Goal: Transaction & Acquisition: Purchase product/service

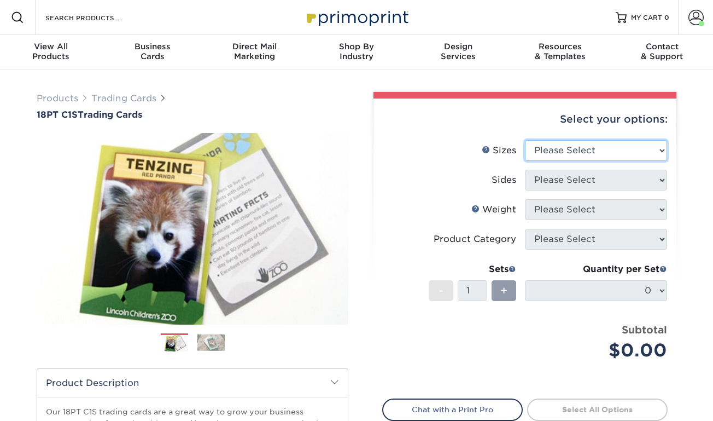
click at [556, 147] on select "Please Select 2.5" x 3.5"" at bounding box center [596, 150] width 142 height 21
select select "2.50x3.50"
click at [525, 140] on select "Please Select 2.5" x 3.5"" at bounding box center [596, 150] width 142 height 21
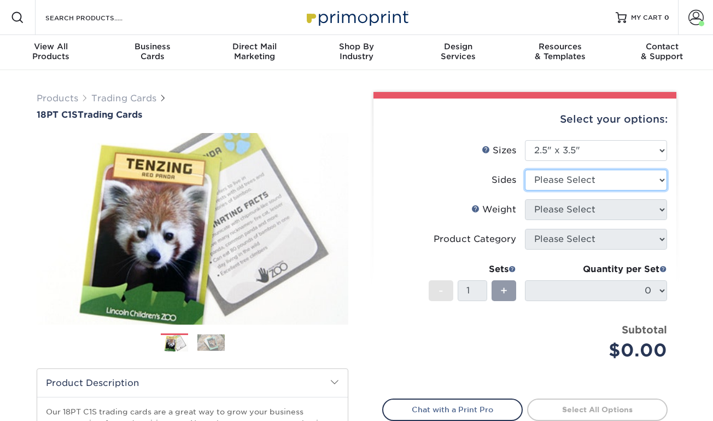
click at [554, 180] on select "Please Select Print Both Sides Print Front Only" at bounding box center [596, 180] width 142 height 21
select select "13abbda7-1d64-4f25-8bb2-c179b224825d"
click at [525, 170] on select "Please Select Print Both Sides Print Front Only" at bounding box center [596, 180] width 142 height 21
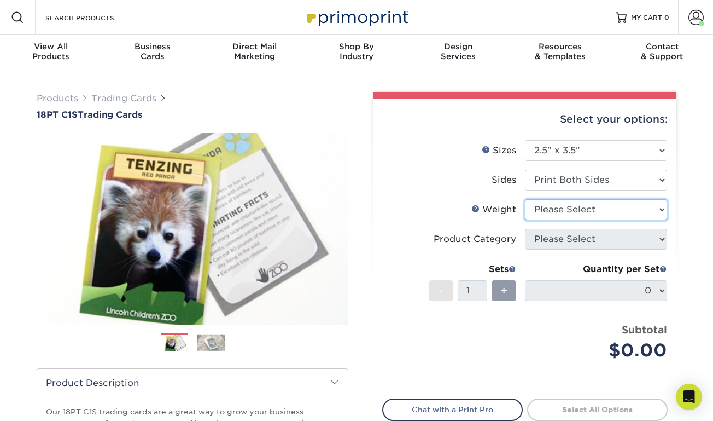
click at [564, 208] on select "Please Select 18PT C1S" at bounding box center [596, 209] width 142 height 21
click at [551, 222] on li "Weight Help Weight Please Select 18PT C1S" at bounding box center [525, 214] width 284 height 30
click at [553, 213] on select "Please Select 18PT C1S" at bounding box center [596, 209] width 142 height 21
select select "18PTC1S"
click at [525, 199] on select "Please Select 18PT C1S" at bounding box center [596, 209] width 142 height 21
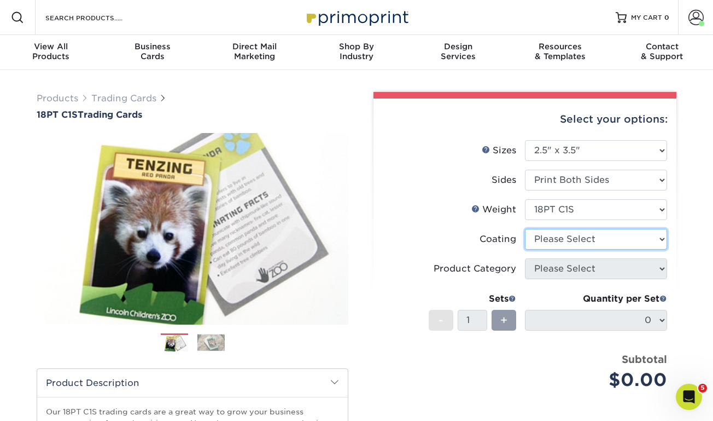
click at [558, 236] on select at bounding box center [596, 239] width 142 height 21
select select "1e8116af-acfc-44b1-83dc-8181aa338834"
click at [525, 229] on select at bounding box center [596, 239] width 142 height 21
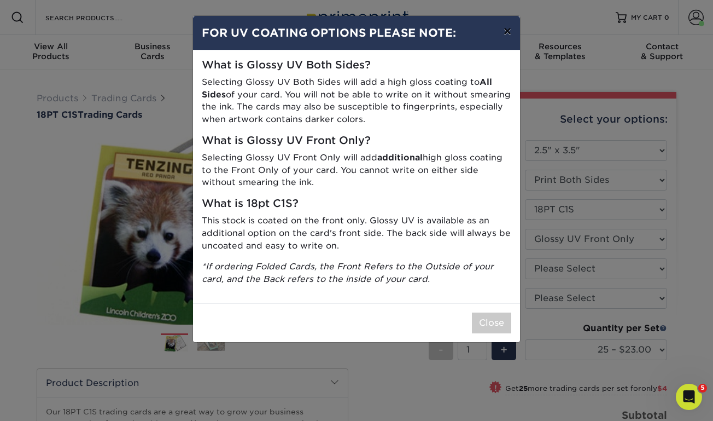
click at [506, 31] on button "×" at bounding box center [507, 31] width 25 height 31
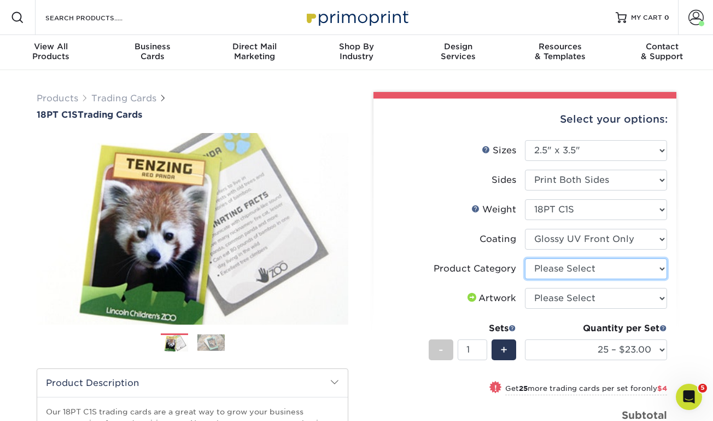
click at [544, 268] on select "Please Select Trading Cards" at bounding box center [596, 268] width 142 height 21
select select "c2f9bce9-36c2-409d-b101-c29d9d031e18"
click at [525, 258] on select "Please Select Trading Cards" at bounding box center [596, 268] width 142 height 21
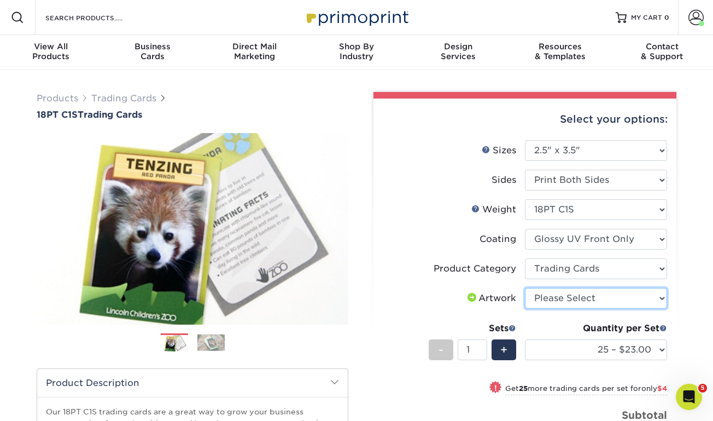
click at [547, 296] on select "Please Select I will upload files I need a design - $100" at bounding box center [596, 298] width 142 height 21
select select "upload"
click at [525, 288] on select "Please Select I will upload files I need a design - $100" at bounding box center [596, 298] width 142 height 21
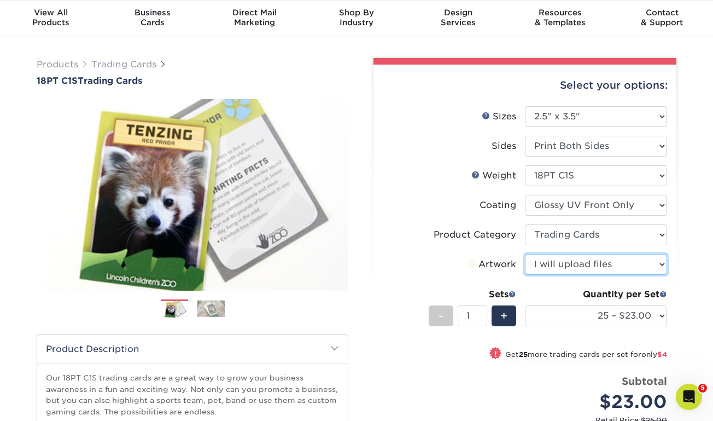
scroll to position [44, 0]
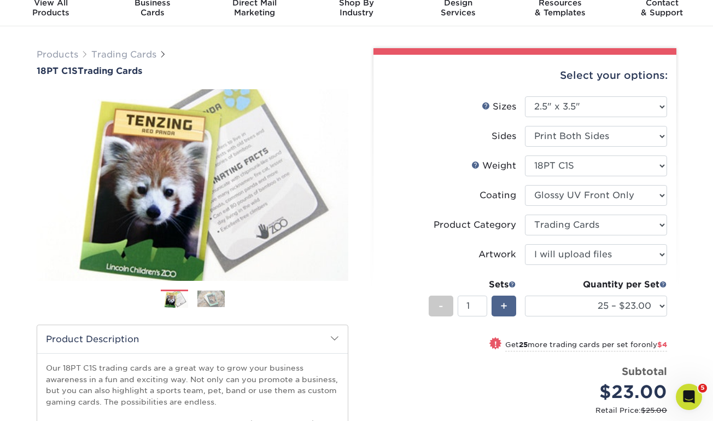
click at [502, 312] on span "+" at bounding box center [503, 306] width 7 height 16
type input "2"
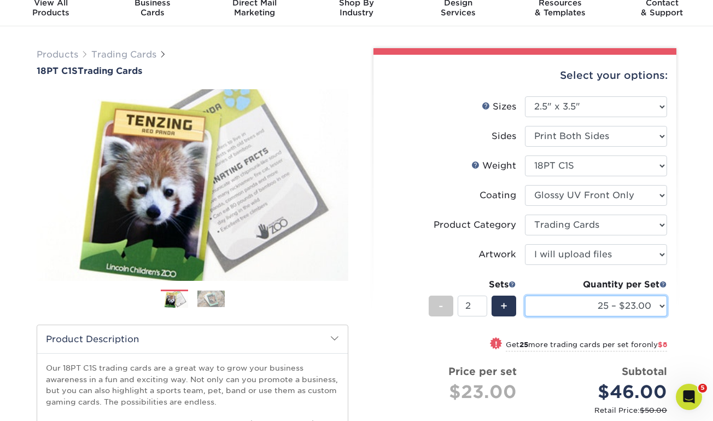
click at [547, 311] on select "25 – $23.00 50 – $27.00 75 – $34.00 100 – $38.00 250 – $45.00 500 – $54.00 1000…" at bounding box center [596, 305] width 142 height 21
select select "250 – $45.00"
click at [525, 295] on select "25 – $23.00 50 – $27.00 75 – $34.00 100 – $38.00 250 – $45.00 500 – $54.00 1000…" at bounding box center [596, 305] width 142 height 21
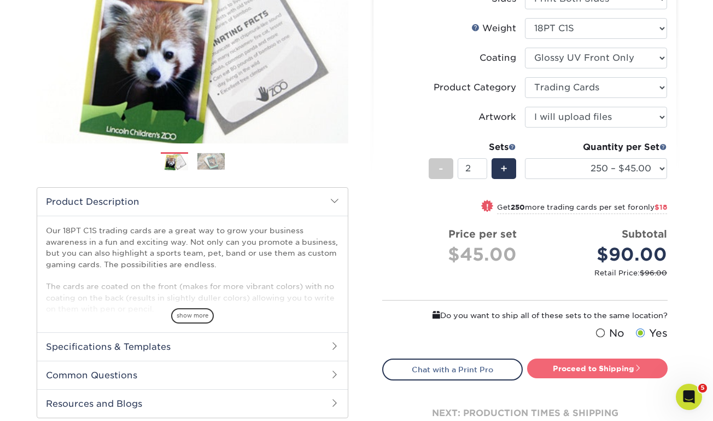
click at [599, 367] on link "Proceed to Shipping" at bounding box center [597, 368] width 141 height 20
type input "Set 1"
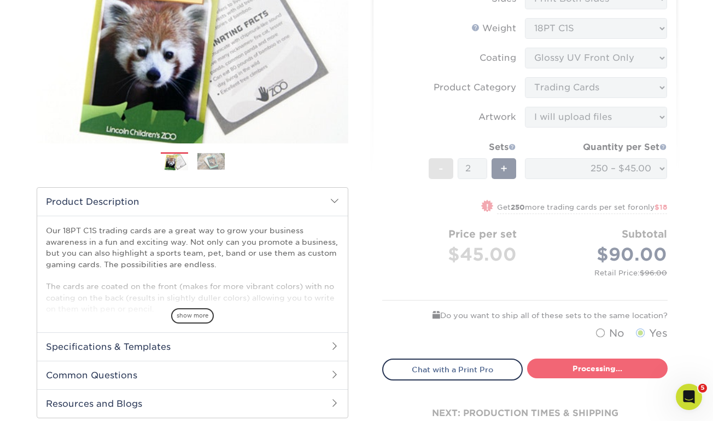
select select "f7cdf0bb-4f0d-4a12-bfed-4ea69d747644"
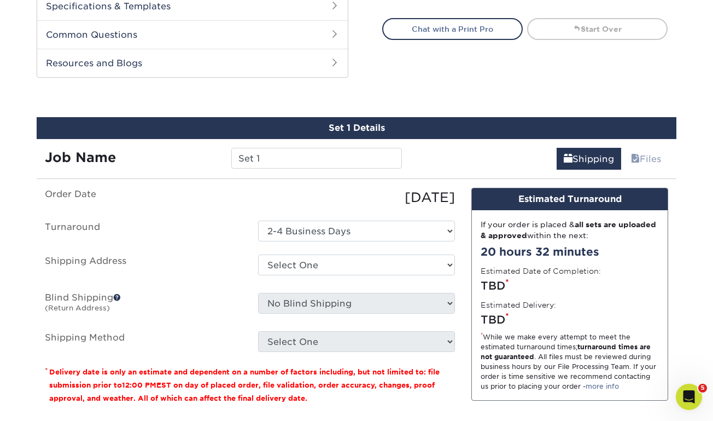
scroll to position [568, 0]
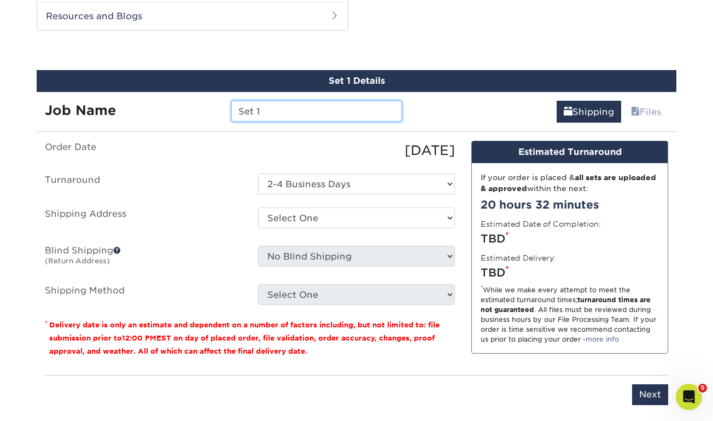
drag, startPoint x: 311, startPoint y: 114, endPoint x: 207, endPoint y: 80, distance: 108.8
click at [208, 80] on div "Set 1 Details Job Name Set 1 Shipping Files You've choosen mailing services! If…" at bounding box center [357, 244] width 640 height 348
type input "Current Joys"
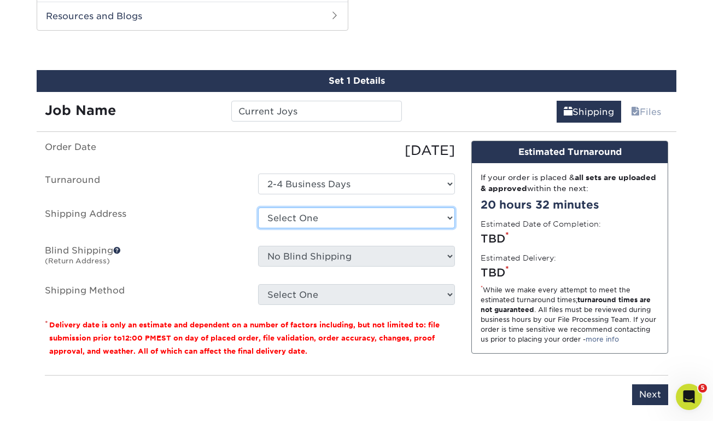
click at [302, 217] on select "Select One [PERSON_NAME] PERSONAL Sid The Cat + Add New Address" at bounding box center [356, 217] width 197 height 21
select select "131575"
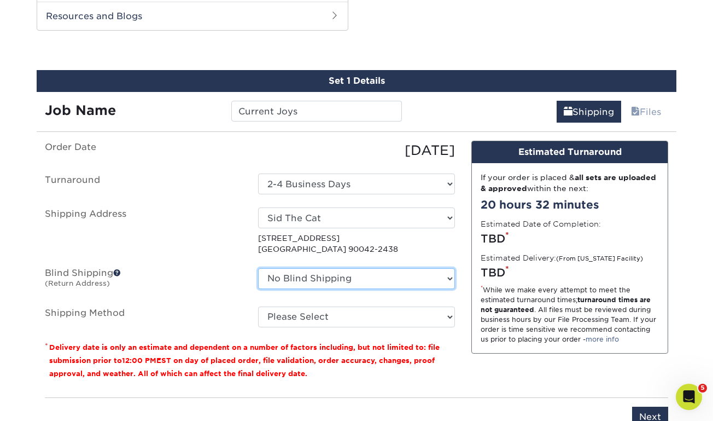
click at [306, 271] on select "No Blind Shipping Judson PERSONAL Sid The Cat + Add New Address" at bounding box center [356, 278] width 197 height 21
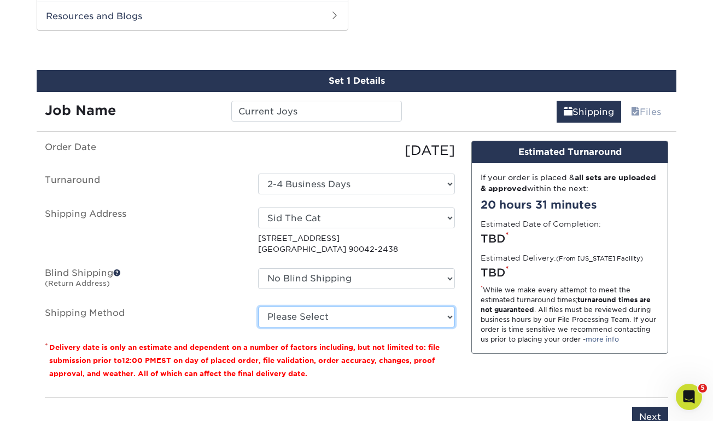
click at [294, 312] on select "Please Select Ground Shipping (+$24.40) 3 Day Shipping Service (+$31.11) 2 Day …" at bounding box center [356, 316] width 197 height 21
select select "03"
click at [258, 306] on select "Please Select Ground Shipping (+$24.40) 3 Day Shipping Service (+$31.11) 2 Day …" at bounding box center [356, 316] width 197 height 21
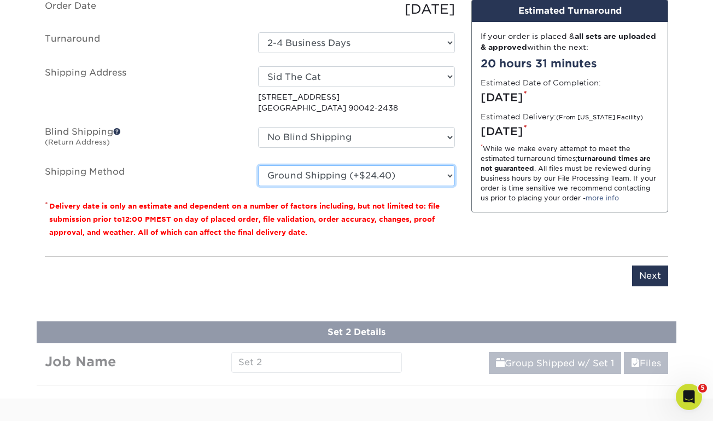
scroll to position [745, 0]
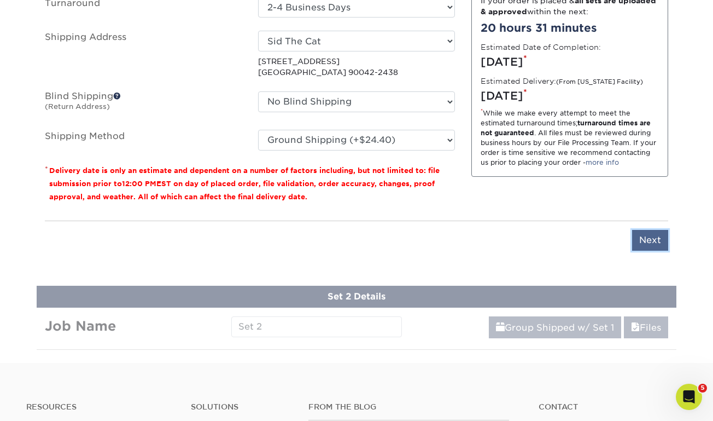
click at [644, 242] on input "Next" at bounding box center [650, 240] width 36 height 21
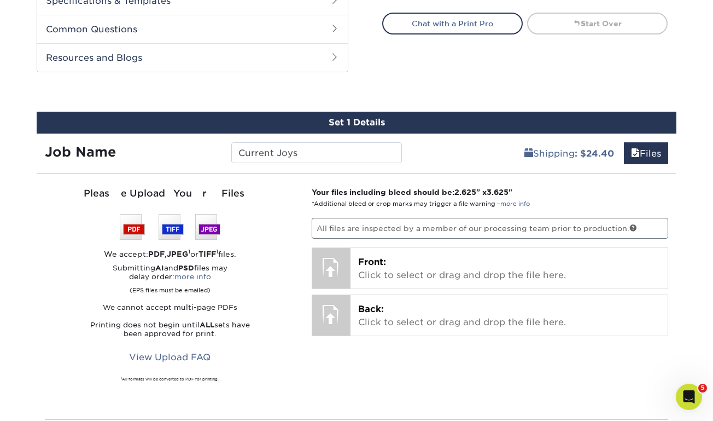
scroll to position [509, 0]
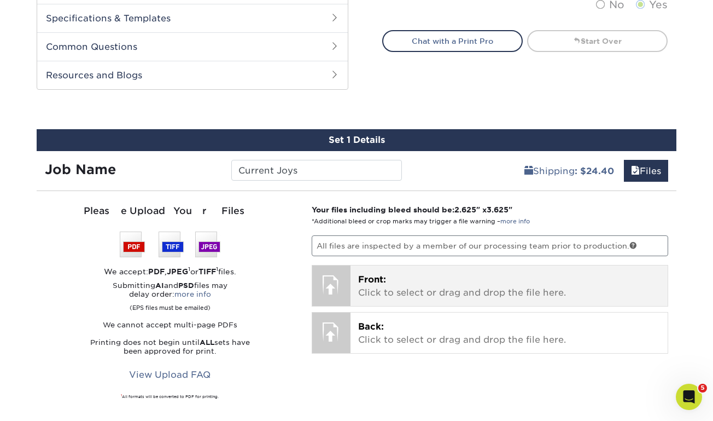
click at [425, 275] on p "Front: Click to select or drag and drop the file here." at bounding box center [509, 286] width 302 height 26
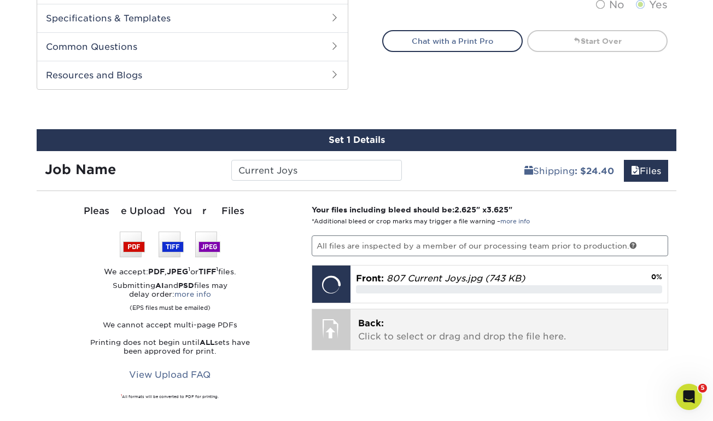
click at [416, 319] on p "Back: Click to select or drag and drop the file here." at bounding box center [509, 330] width 302 height 26
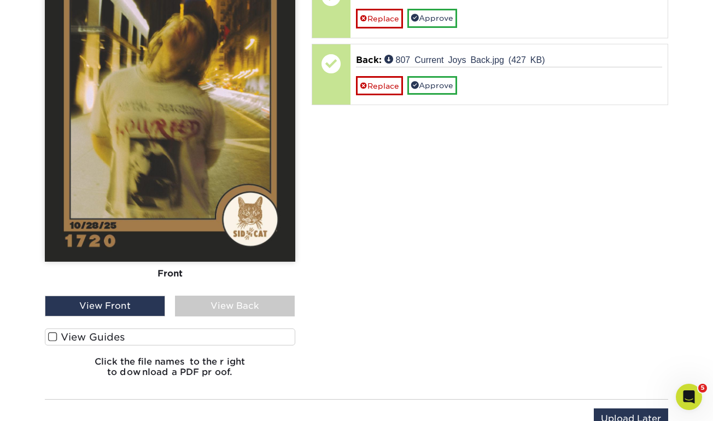
click at [52, 335] on span at bounding box center [52, 336] width 9 height 10
click at [0, 0] on input "View Guides" at bounding box center [0, 0] width 0 height 0
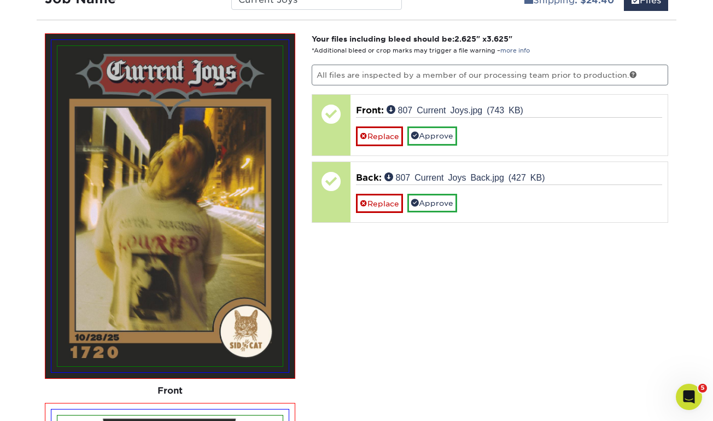
scroll to position [668, 0]
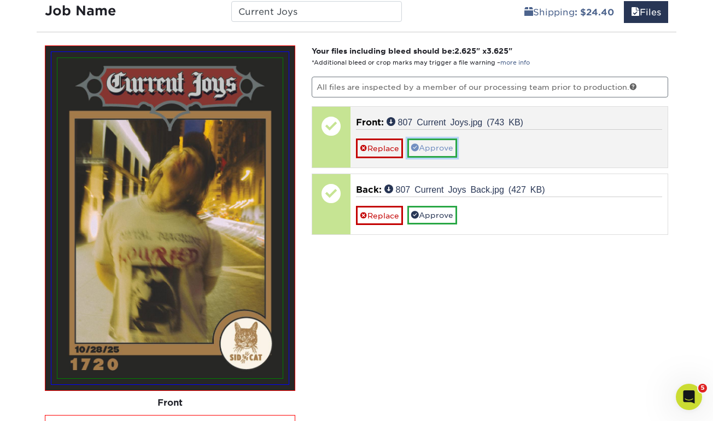
click at [442, 152] on link "Approve" at bounding box center [432, 147] width 50 height 19
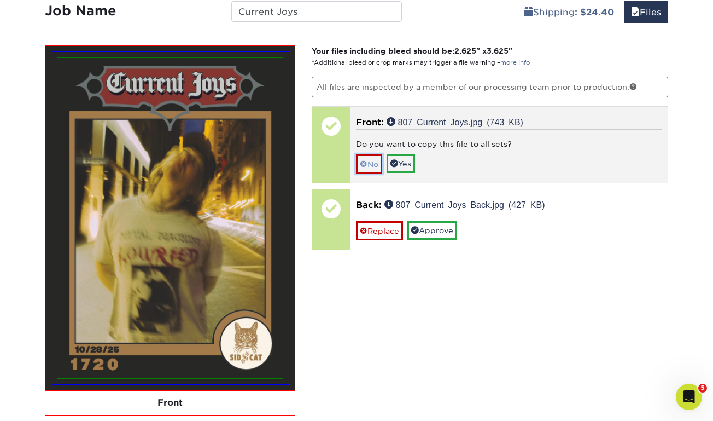
click at [374, 156] on link "No" at bounding box center [369, 163] width 26 height 19
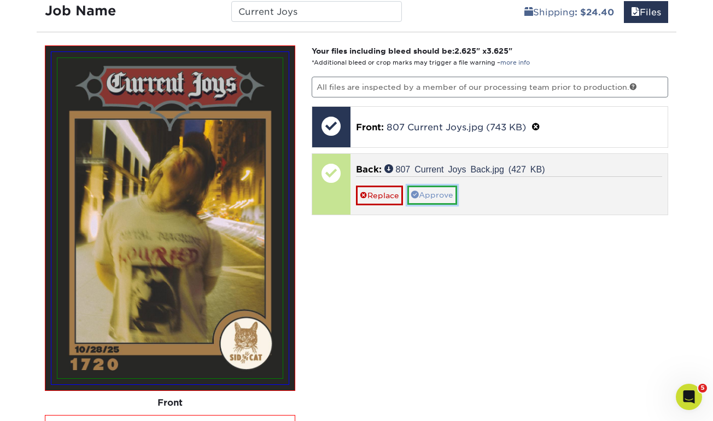
click at [449, 199] on link "Approve" at bounding box center [432, 194] width 50 height 19
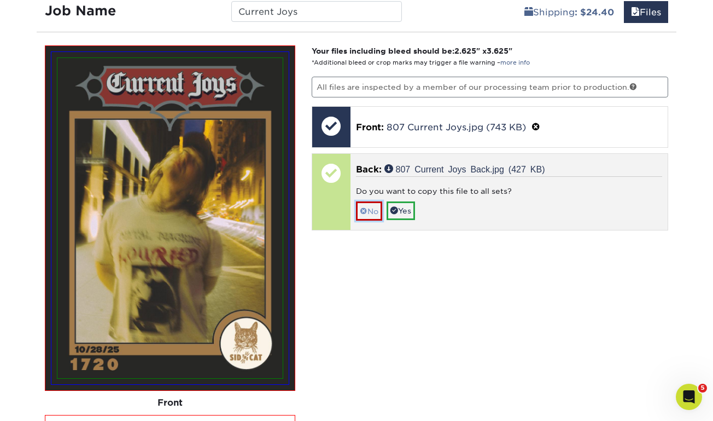
click at [376, 206] on link "No" at bounding box center [369, 210] width 26 height 19
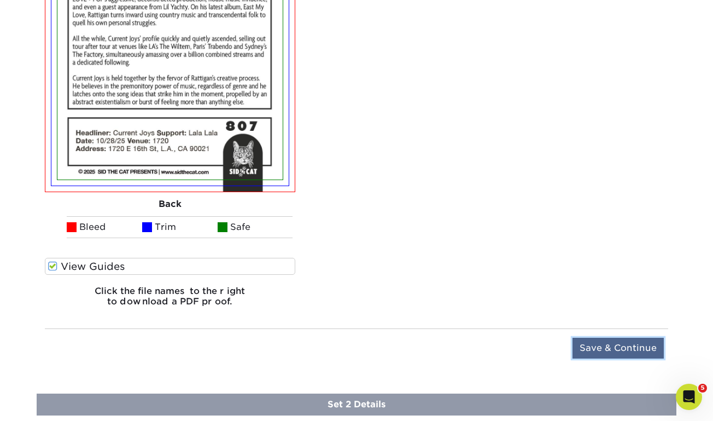
click at [599, 347] on input "Save & Continue" at bounding box center [618, 347] width 91 height 21
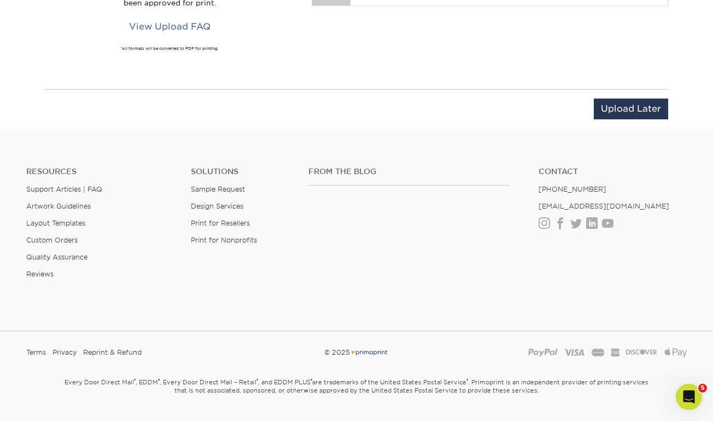
scroll to position [552, 0]
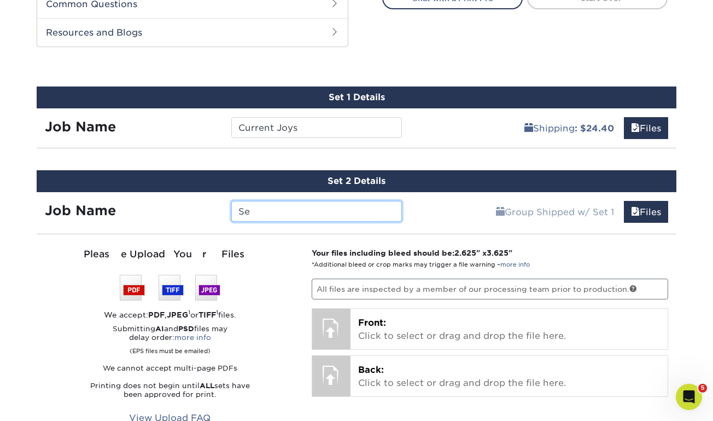
type input "S"
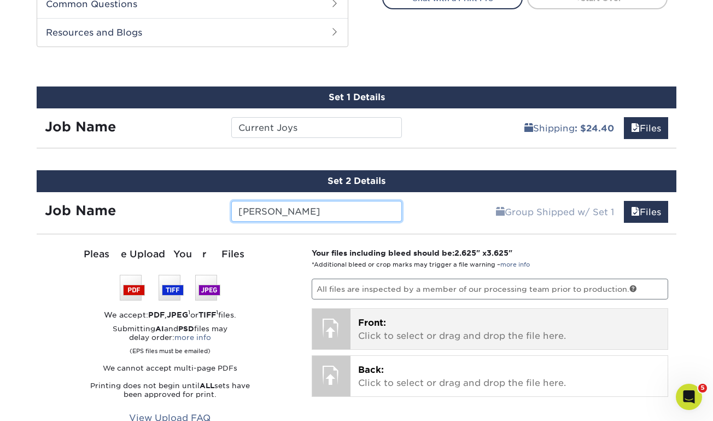
type input "[PERSON_NAME]"
click at [390, 322] on p "Front: Click to select or drag and drop the file here." at bounding box center [509, 329] width 302 height 26
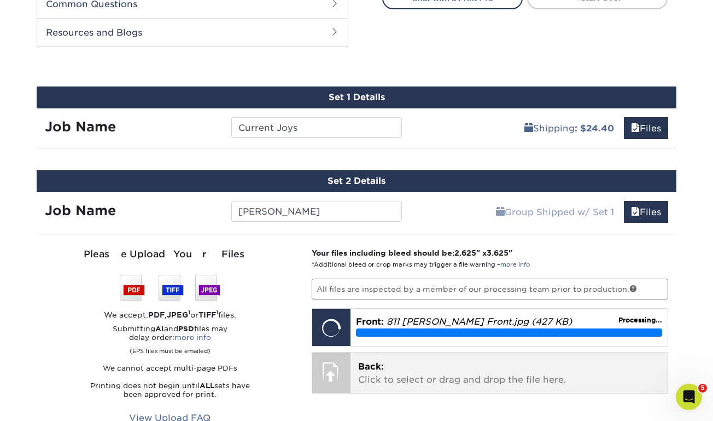
click at [382, 382] on p "Back: Click to select or drag and drop the file here." at bounding box center [509, 373] width 302 height 26
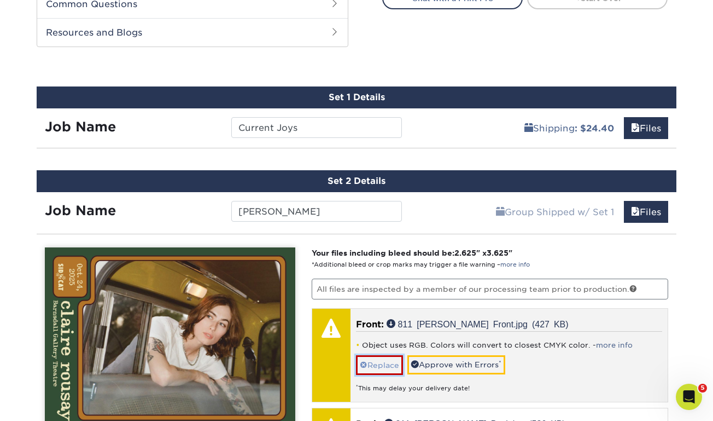
click at [372, 366] on link "Replace" at bounding box center [379, 364] width 47 height 19
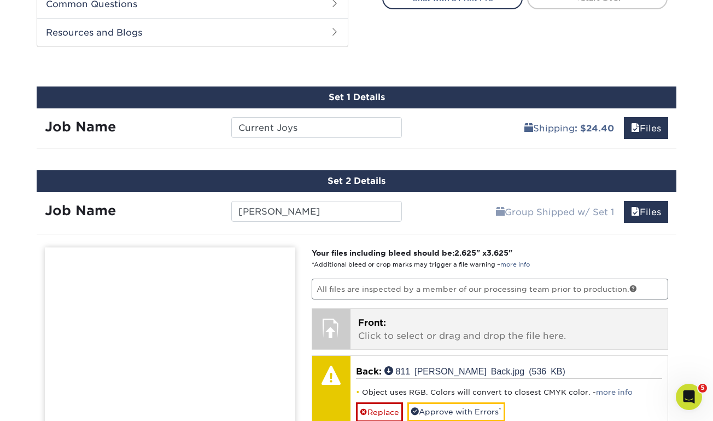
click at [379, 330] on p "Front: Click to select or drag and drop the file here." at bounding box center [509, 329] width 302 height 26
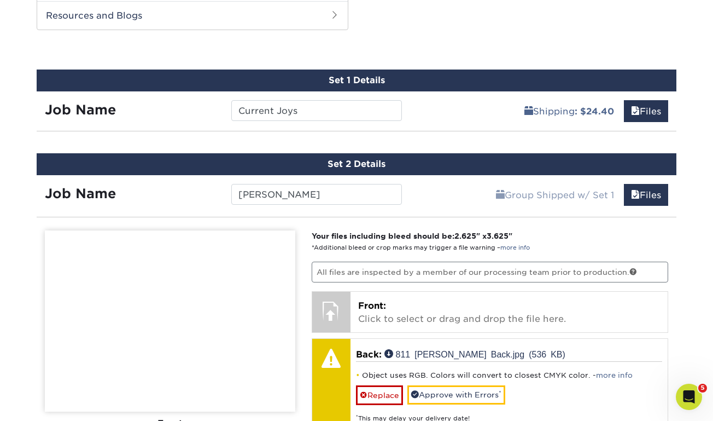
scroll to position [600, 0]
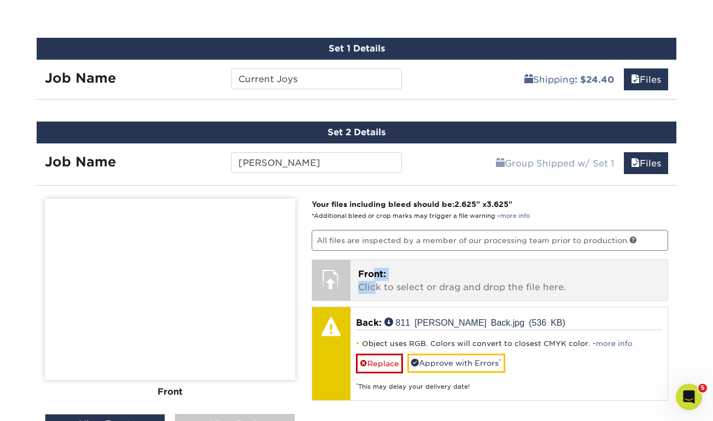
click at [374, 279] on p "Front: Click to select or drag and drop the file here." at bounding box center [509, 280] width 302 height 26
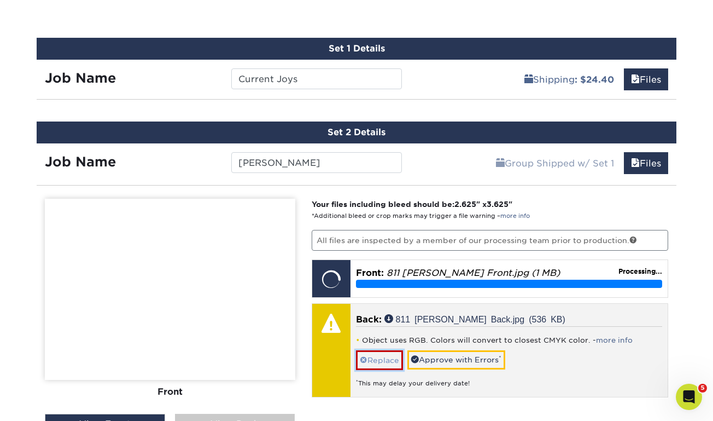
click at [384, 358] on link "Replace" at bounding box center [379, 359] width 47 height 19
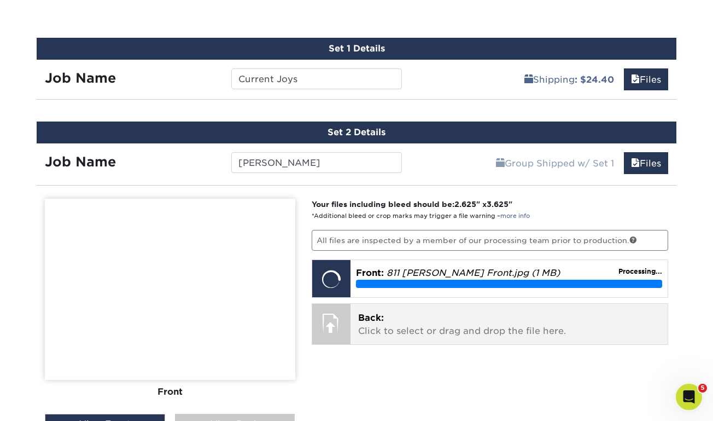
click at [401, 322] on p "Back: Click to select or drag and drop the file here." at bounding box center [509, 324] width 302 height 26
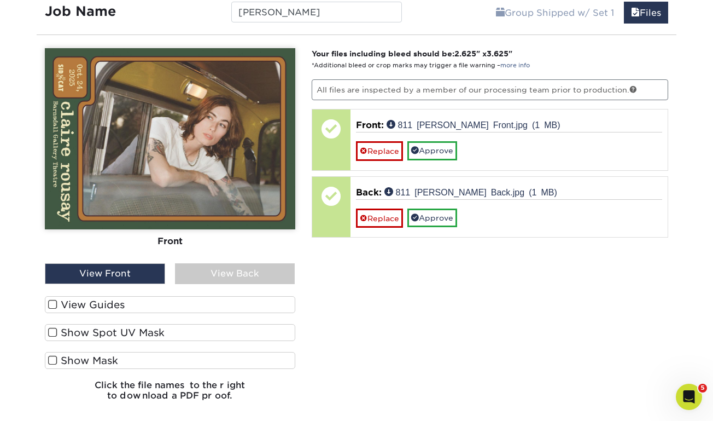
scroll to position [755, 0]
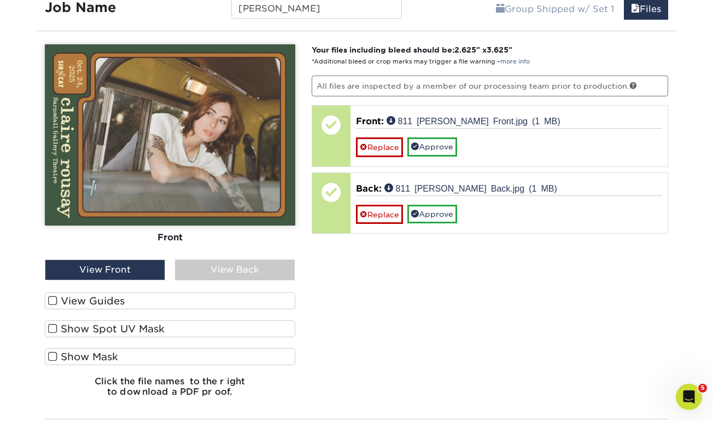
click at [54, 295] on span at bounding box center [52, 300] width 9 height 10
click at [0, 0] on input "View Guides" at bounding box center [0, 0] width 0 height 0
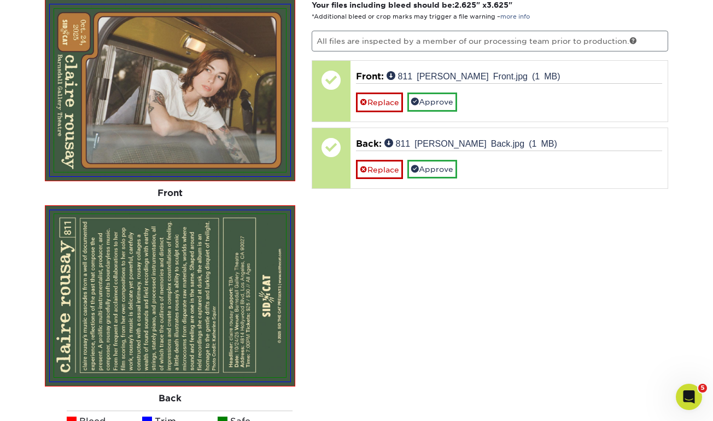
scroll to position [808, 0]
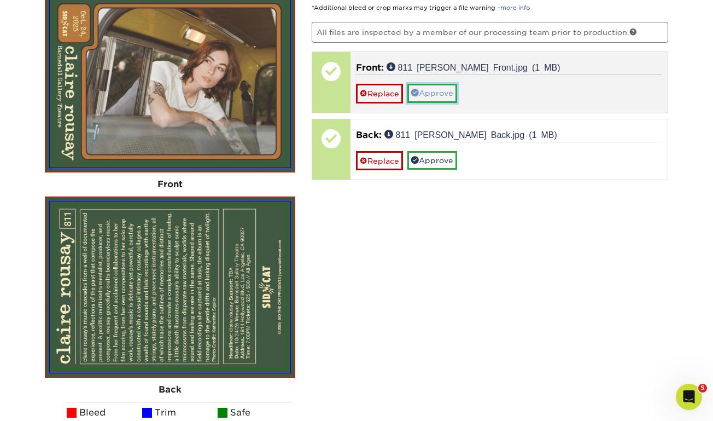
click at [446, 84] on link "Approve" at bounding box center [432, 93] width 50 height 19
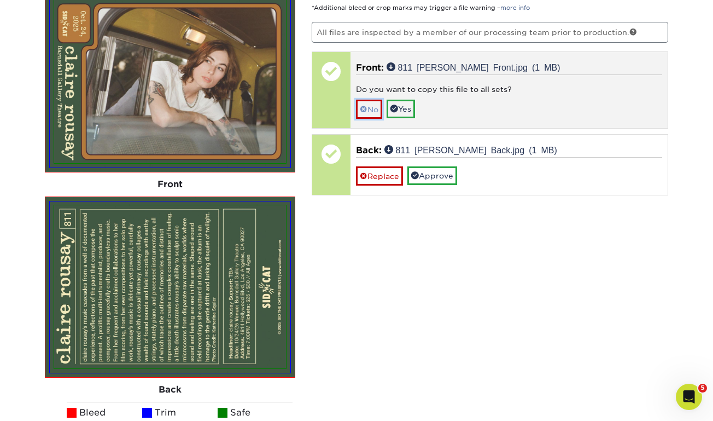
click at [378, 106] on link "No" at bounding box center [369, 109] width 26 height 19
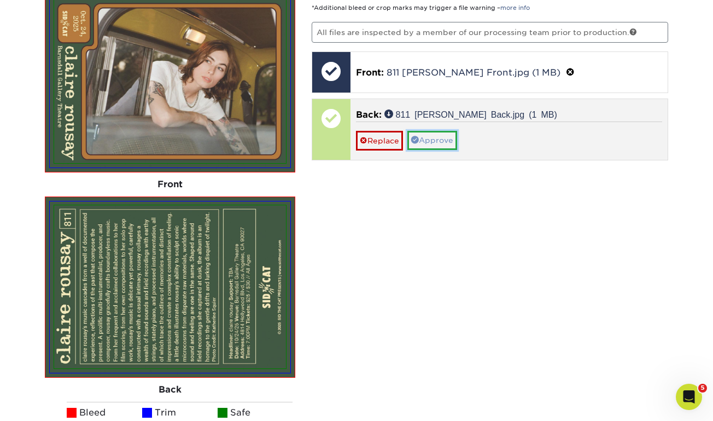
click at [433, 135] on link "Approve" at bounding box center [432, 140] width 50 height 19
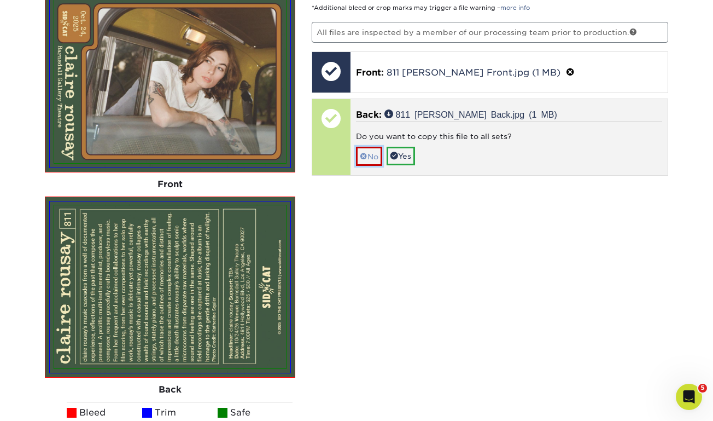
click at [376, 151] on link "No" at bounding box center [369, 156] width 26 height 19
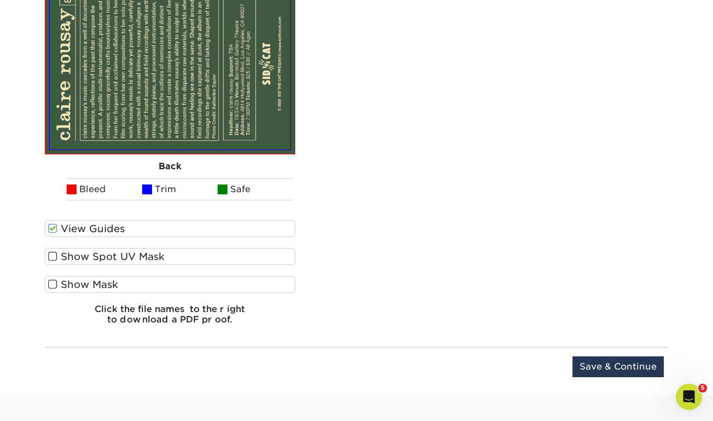
scroll to position [1050, 0]
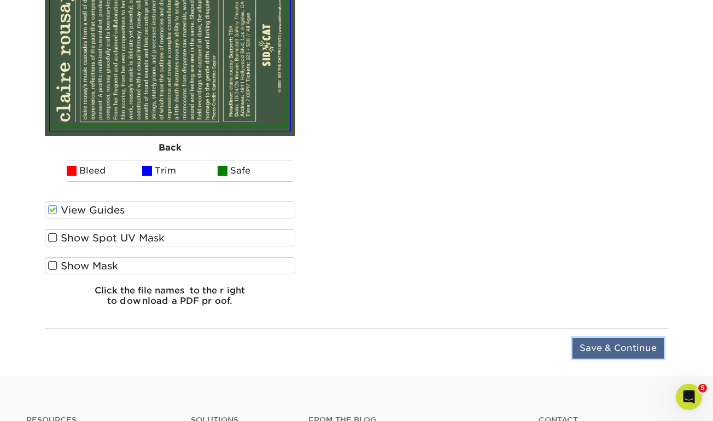
click at [607, 351] on input "Save & Continue" at bounding box center [618, 347] width 91 height 21
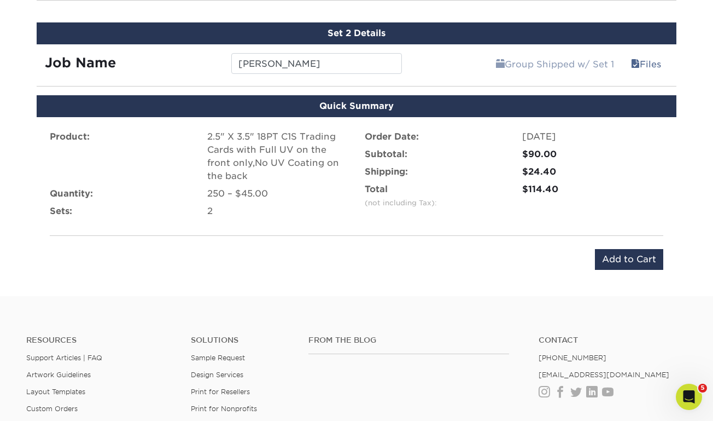
scroll to position [690, 0]
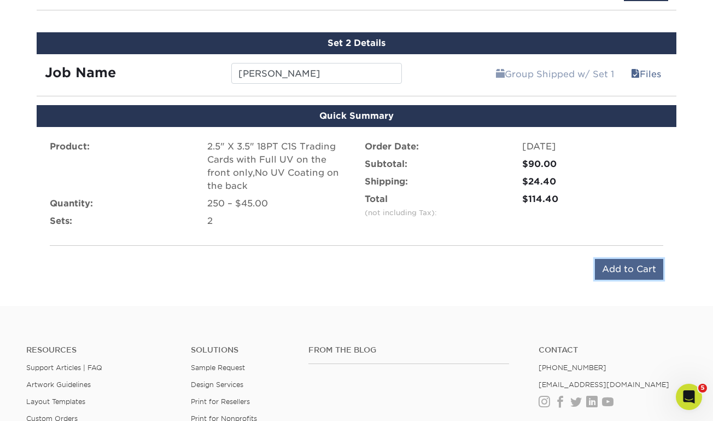
click at [637, 268] on input "Add to Cart" at bounding box center [629, 269] width 68 height 21
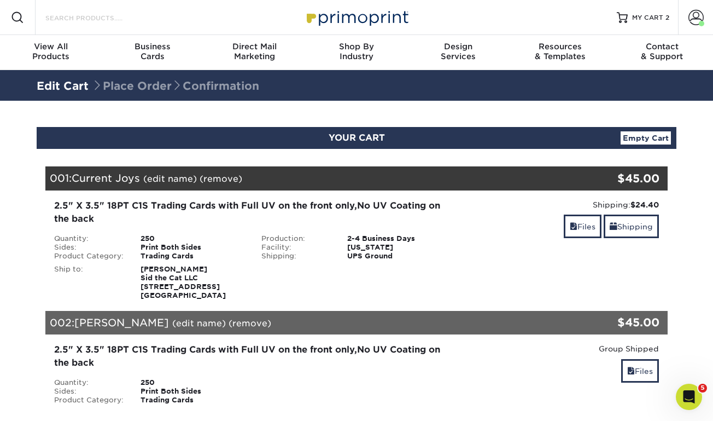
click at [74, 20] on input "Search Products" at bounding box center [97, 17] width 107 height 13
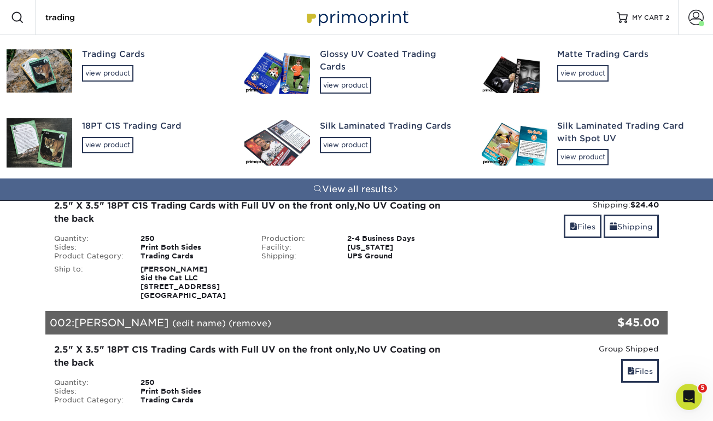
type input "trading"
click at [107, 124] on div "18PT C1S Trading Card" at bounding box center [153, 126] width 143 height 13
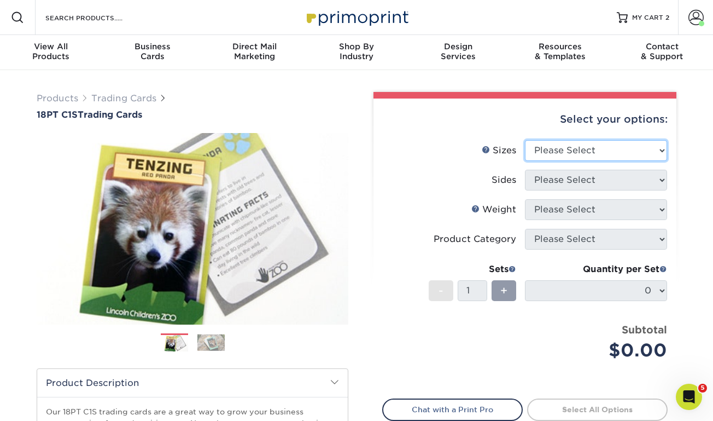
click at [563, 155] on select "Please Select 2.5" x 3.5"" at bounding box center [596, 150] width 142 height 21
select select "2.50x3.50"
click at [525, 140] on select "Please Select 2.5" x 3.5"" at bounding box center [596, 150] width 142 height 21
click at [561, 182] on select "Please Select" at bounding box center [596, 180] width 142 height 21
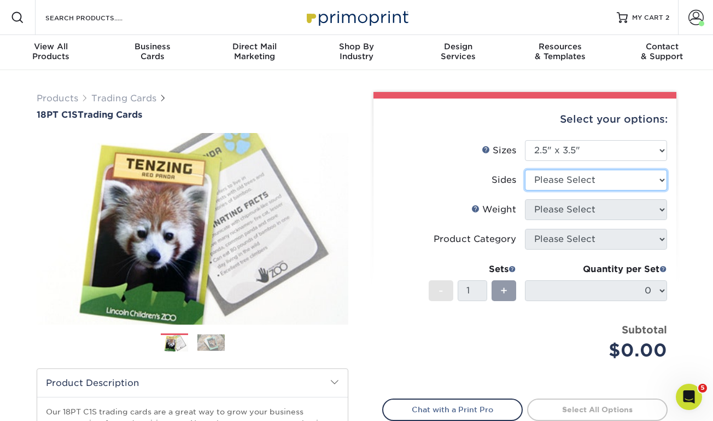
select select "13abbda7-1d64-4f25-8bb2-c179b224825d"
click at [525, 170] on select "Please Select Print Both Sides Print Front Only" at bounding box center [596, 180] width 142 height 21
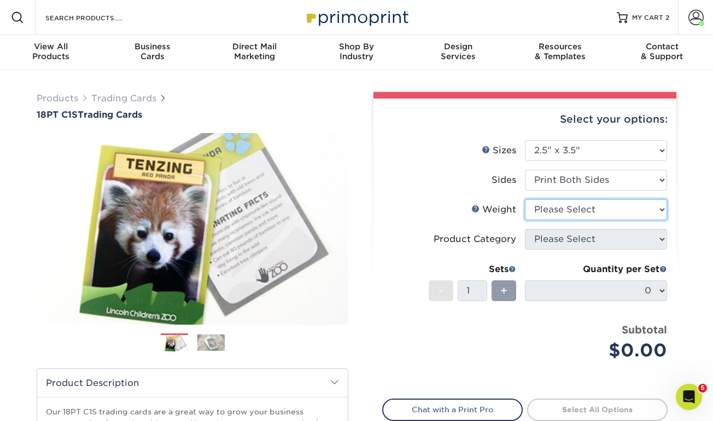
click at [555, 208] on select "Please Select 18PT C1S" at bounding box center [596, 209] width 142 height 21
select select "18PTC1S"
click at [525, 199] on select "Please Select 18PT C1S" at bounding box center [596, 209] width 142 height 21
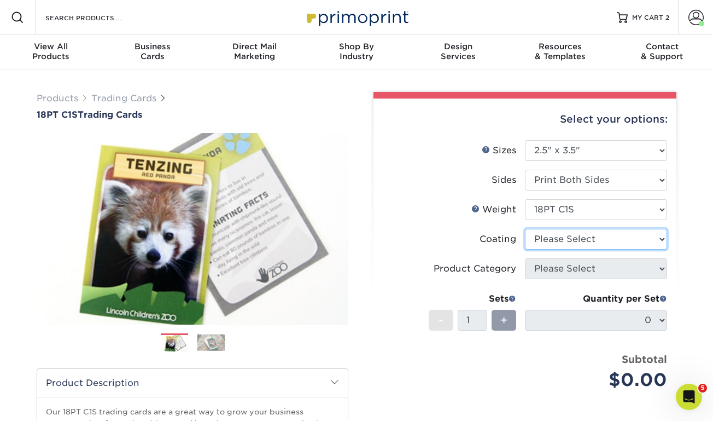
click at [555, 236] on select at bounding box center [596, 239] width 142 height 21
select select "1e8116af-acfc-44b1-83dc-8181aa338834"
click at [525, 229] on select at bounding box center [596, 239] width 142 height 21
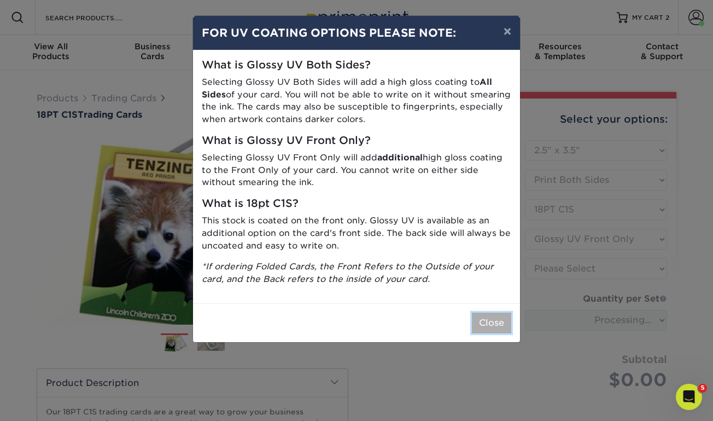
click at [486, 326] on button "Close" at bounding box center [491, 322] width 39 height 21
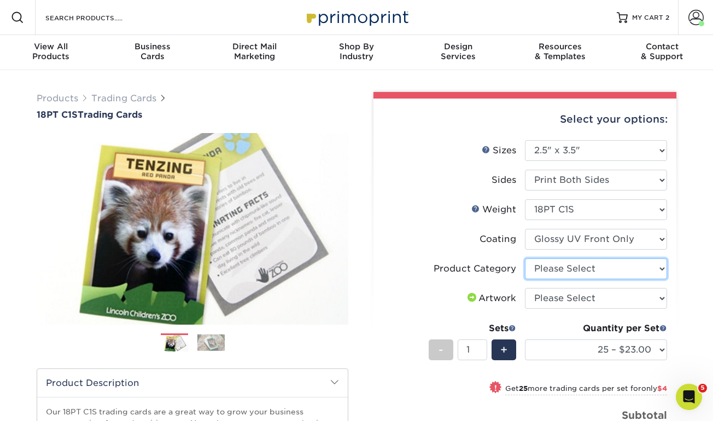
click at [564, 268] on select "Please Select Trading Cards" at bounding box center [596, 268] width 142 height 21
select select "c2f9bce9-36c2-409d-b101-c29d9d031e18"
click at [525, 258] on select "Please Select Trading Cards" at bounding box center [596, 268] width 142 height 21
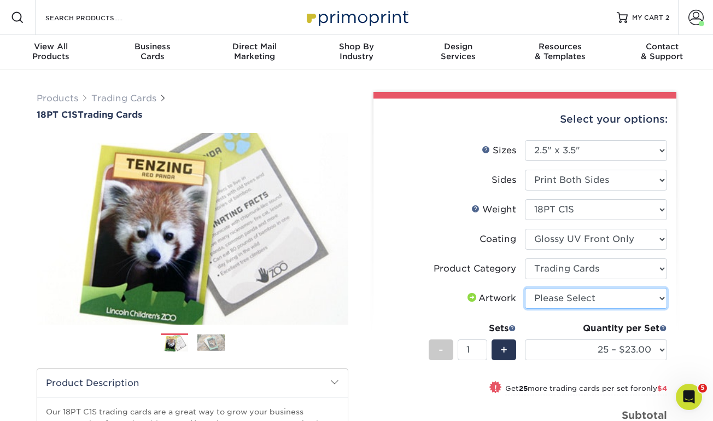
click at [553, 294] on select "Please Select I will upload files I need a design - $100" at bounding box center [596, 298] width 142 height 21
select select "upload"
click at [525, 288] on select "Please Select I will upload files I need a design - $100" at bounding box center [596, 298] width 142 height 21
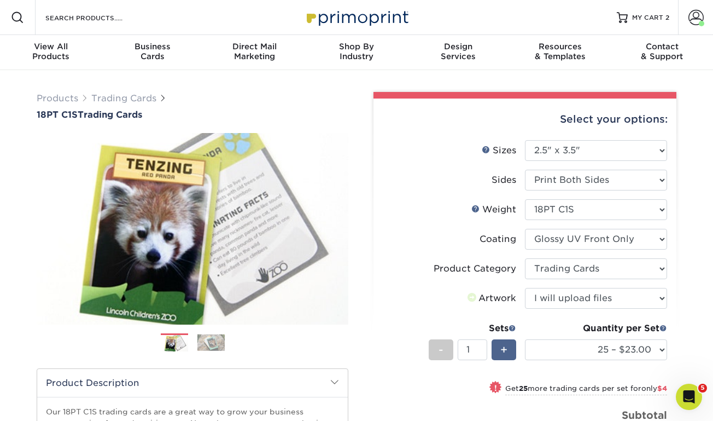
click at [497, 349] on div "+" at bounding box center [504, 349] width 25 height 21
click at [498, 348] on div "+" at bounding box center [504, 349] width 25 height 21
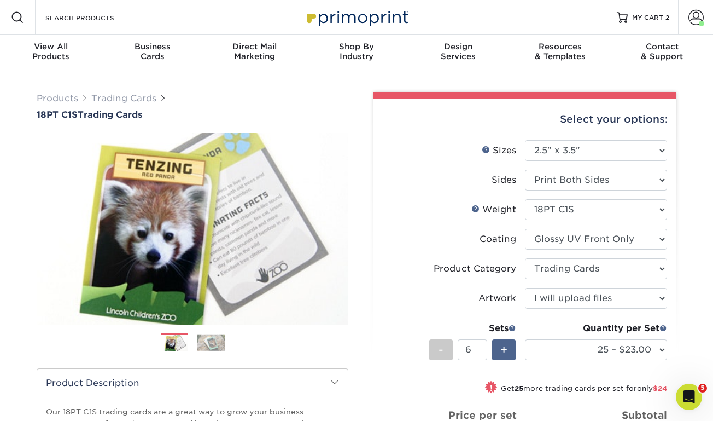
click at [498, 348] on div "+" at bounding box center [504, 349] width 25 height 21
type input "8"
click at [552, 351] on select "25 – $23.00 50 – $27.00 75 – $34.00 100 – $38.00 250 – $45.00 500 – $54.00 1000…" at bounding box center [596, 349] width 142 height 21
select select "100 – $38.00"
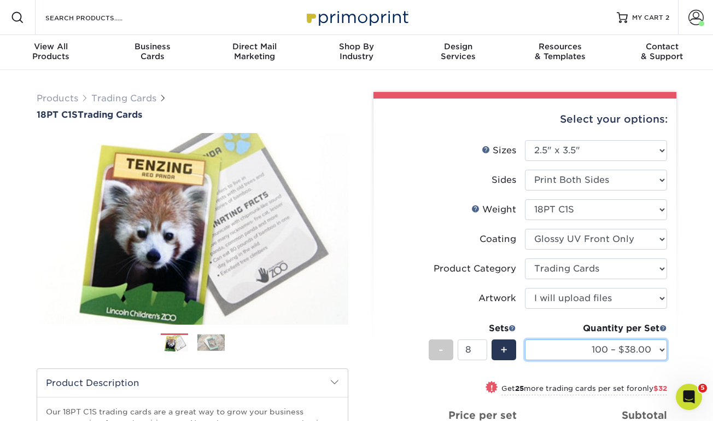
click at [525, 339] on select "25 – $23.00 50 – $27.00 75 – $34.00 100 – $38.00 250 – $45.00 500 – $54.00 1000…" at bounding box center [596, 349] width 142 height 21
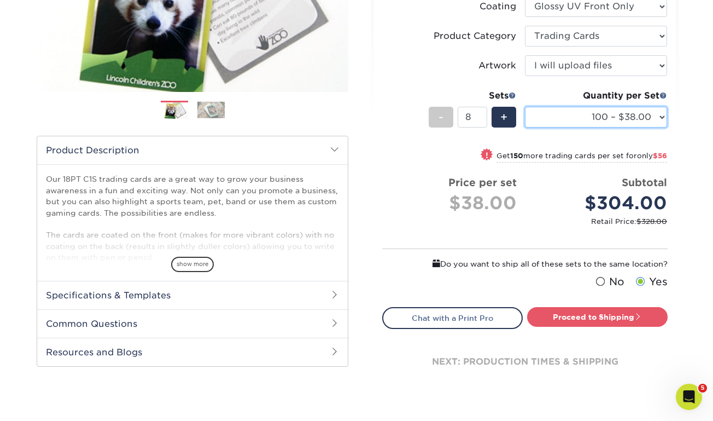
scroll to position [255, 0]
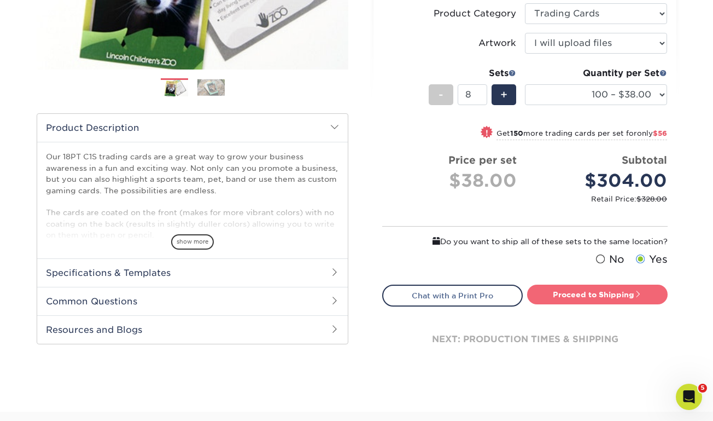
click at [581, 297] on link "Proceed to Shipping" at bounding box center [597, 294] width 141 height 20
type input "Set 1"
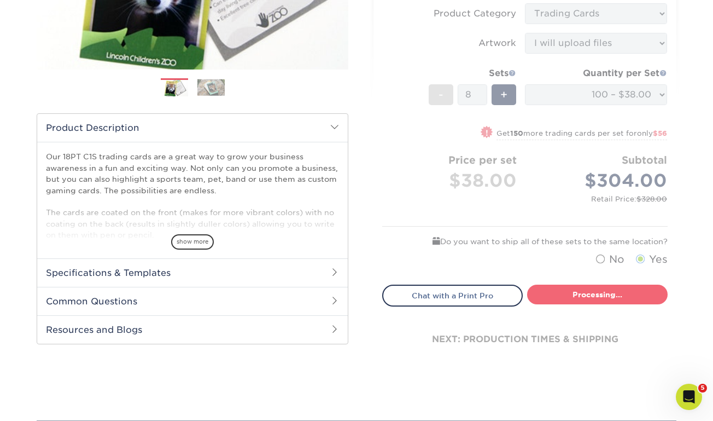
select select "112ffa23-9d02-4f11-8dd7-e63311db5207"
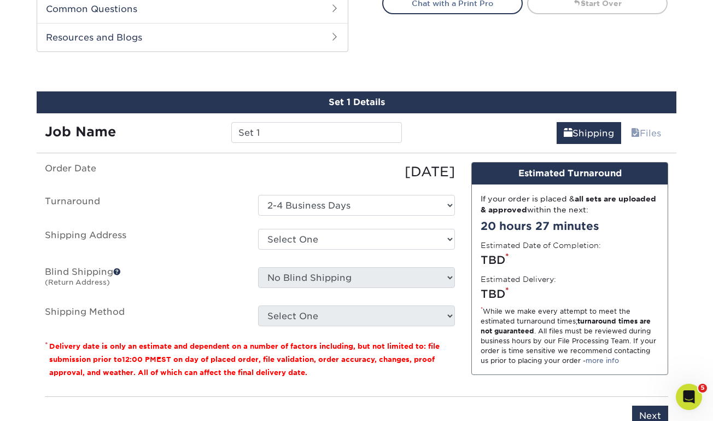
scroll to position [568, 0]
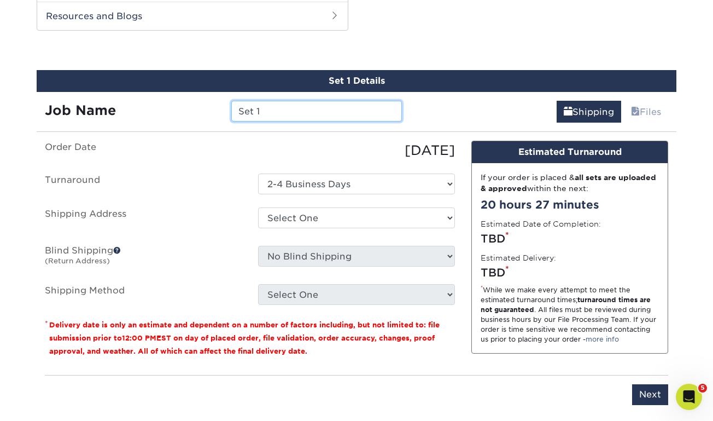
drag, startPoint x: 289, startPoint y: 107, endPoint x: 228, endPoint y: 94, distance: 62.6
click at [228, 94] on div "Job Name Set 1" at bounding box center [224, 107] width 374 height 31
type input "Delicate [PERSON_NAME]"
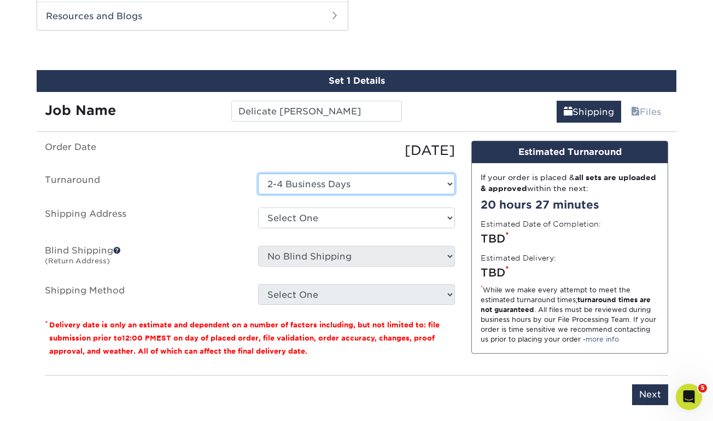
click at [328, 186] on select "Select One 2-4 Business Days" at bounding box center [356, 183] width 197 height 21
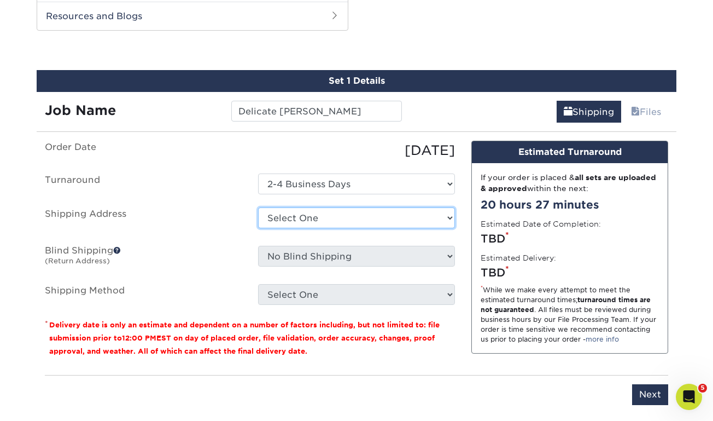
click at [287, 216] on select "Select One Judson PERSONAL Sid The Cat + Add New Address" at bounding box center [356, 217] width 197 height 21
select select "131575"
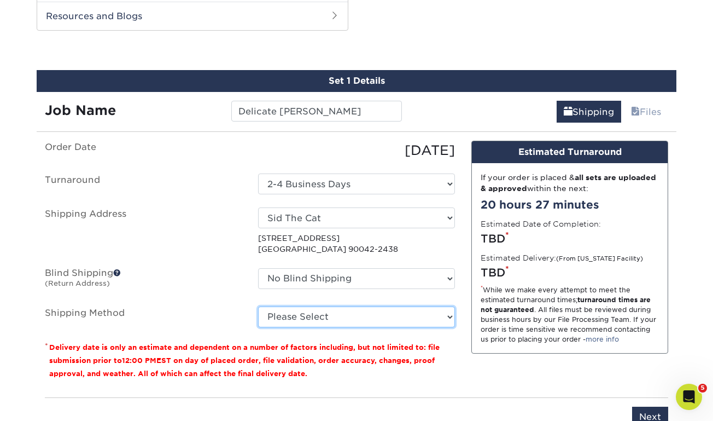
click at [311, 313] on select "Please Select Ground Shipping (+$24.16) 3 Day Shipping Service (+$31.12) 2 Day …" at bounding box center [356, 316] width 197 height 21
select select "03"
click at [258, 306] on select "Please Select Ground Shipping (+$24.16) 3 Day Shipping Service (+$31.12) 2 Day …" at bounding box center [356, 316] width 197 height 21
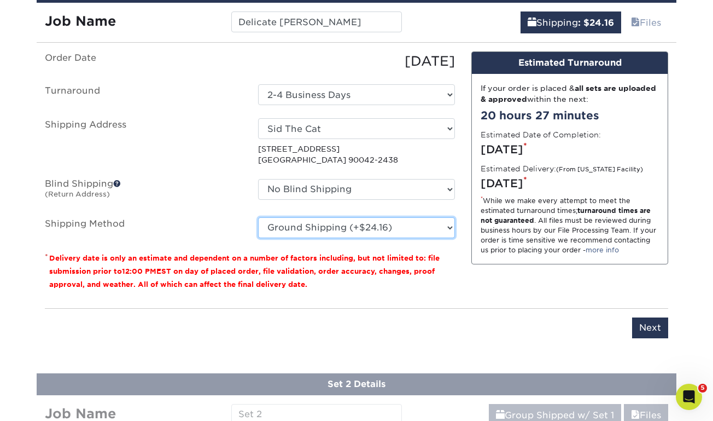
scroll to position [695, 0]
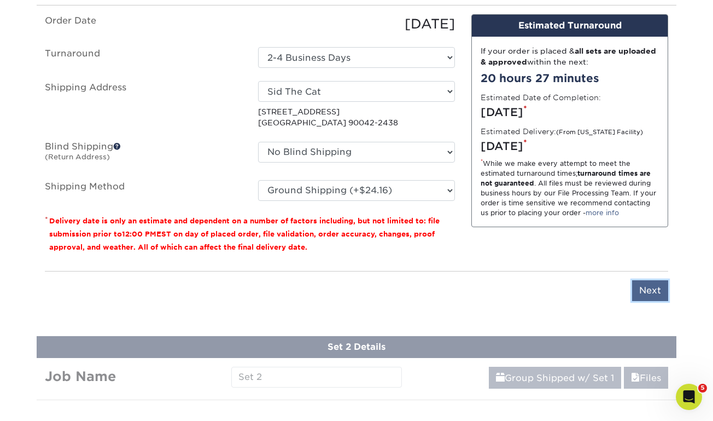
click at [641, 295] on input "Next" at bounding box center [650, 290] width 36 height 21
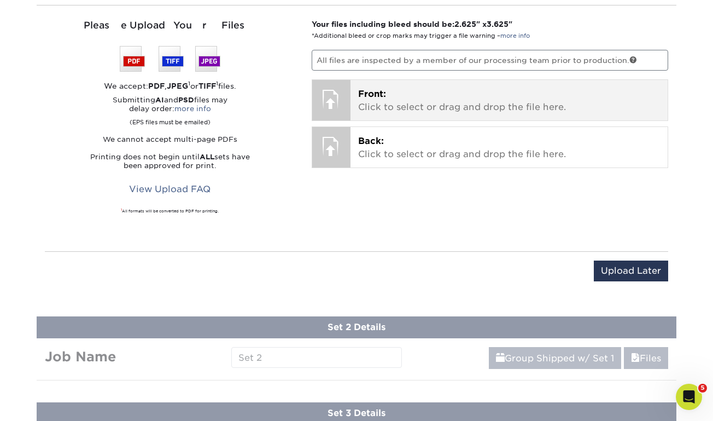
click at [397, 98] on p "Front: Click to select or drag and drop the file here." at bounding box center [509, 101] width 302 height 26
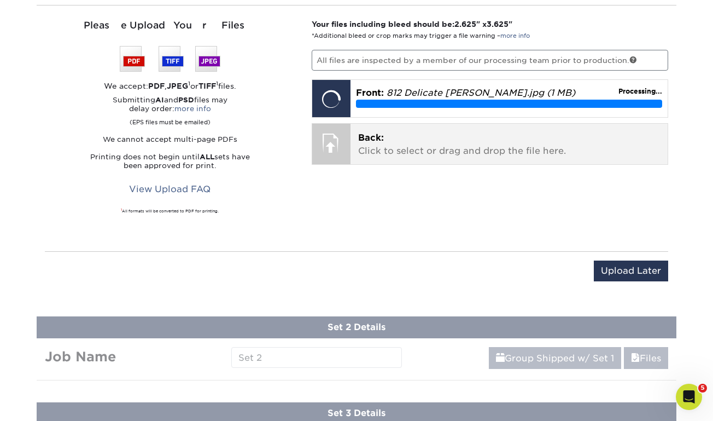
click at [394, 142] on p "Back: Click to select or drag and drop the file here." at bounding box center [509, 144] width 302 height 26
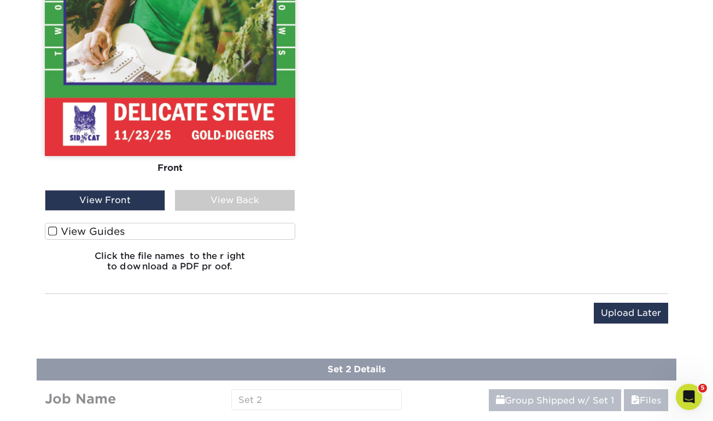
click at [49, 230] on span at bounding box center [52, 231] width 9 height 10
click at [0, 0] on input "View Guides" at bounding box center [0, 0] width 0 height 0
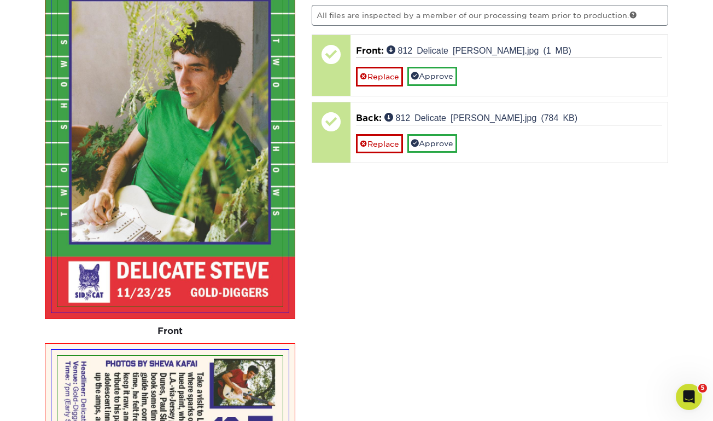
scroll to position [718, 0]
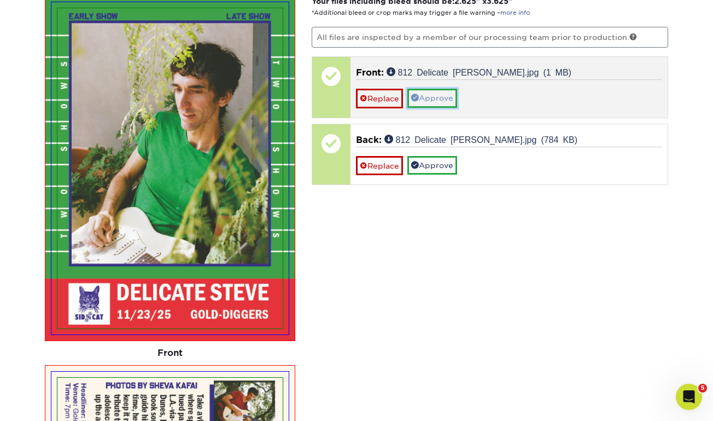
click at [445, 90] on link "Approve" at bounding box center [432, 98] width 50 height 19
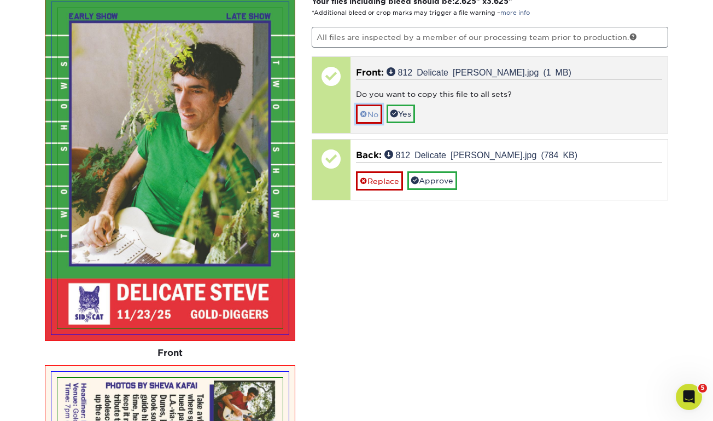
click at [372, 113] on link "No" at bounding box center [369, 113] width 26 height 19
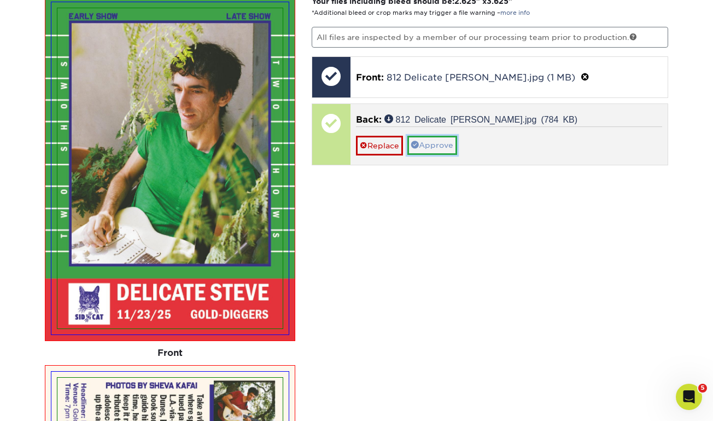
click at [439, 138] on link "Approve" at bounding box center [432, 145] width 50 height 19
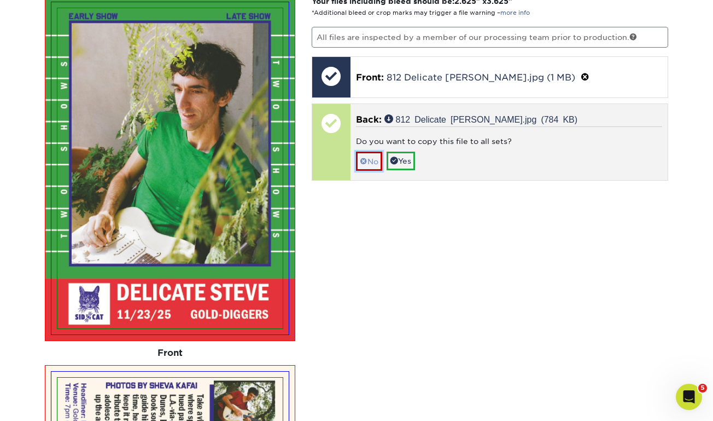
click at [373, 159] on link "No" at bounding box center [369, 160] width 26 height 19
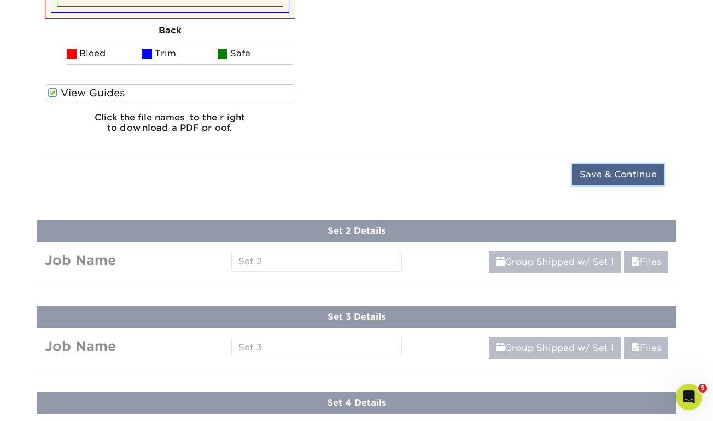
click at [601, 170] on input "Save & Continue" at bounding box center [618, 174] width 91 height 21
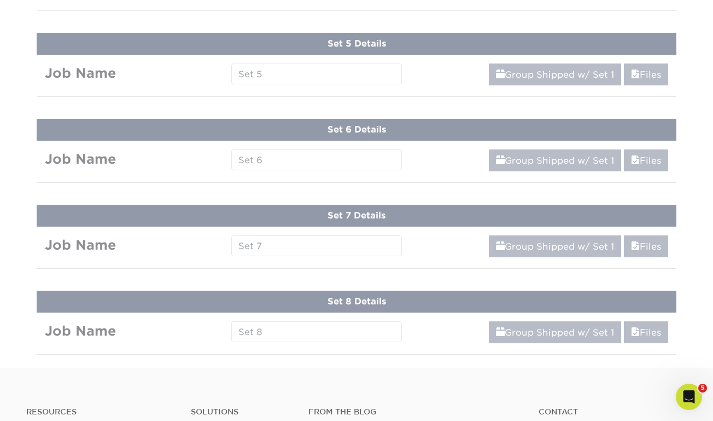
scroll to position [552, 0]
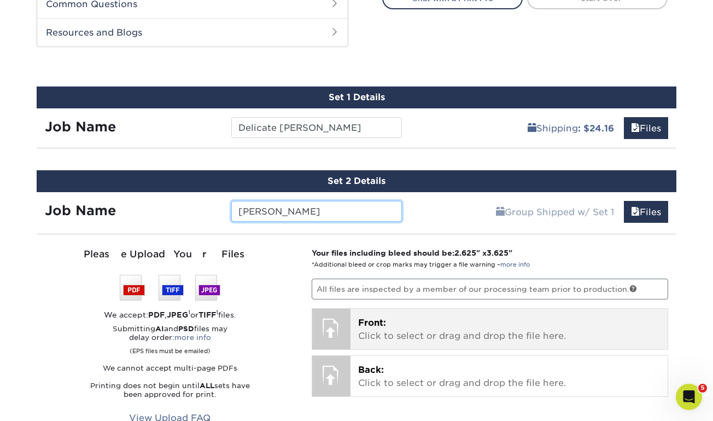
type input "[PERSON_NAME]"
click at [414, 322] on p "Front: Click to select or drag and drop the file here." at bounding box center [509, 329] width 302 height 26
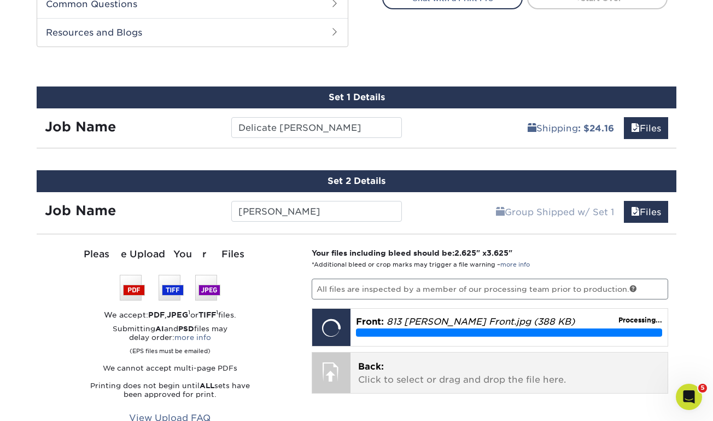
click at [414, 375] on p "Back: Click to select or drag and drop the file here." at bounding box center [509, 373] width 302 height 26
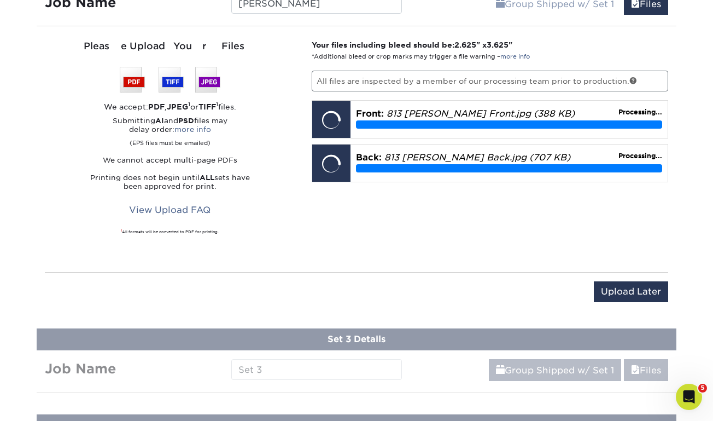
scroll to position [763, 0]
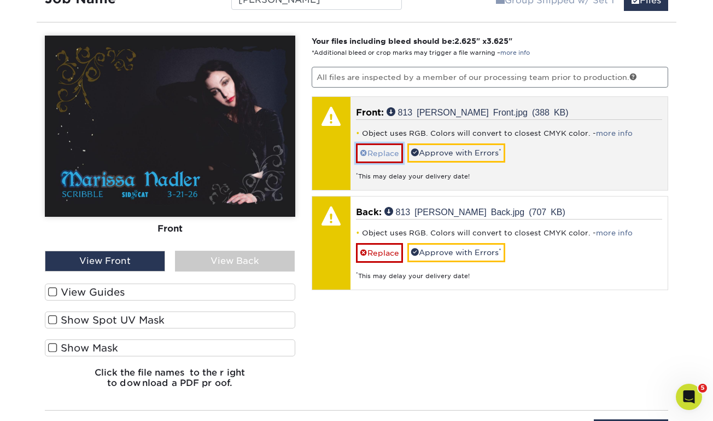
click at [389, 150] on link "Replace" at bounding box center [379, 152] width 47 height 19
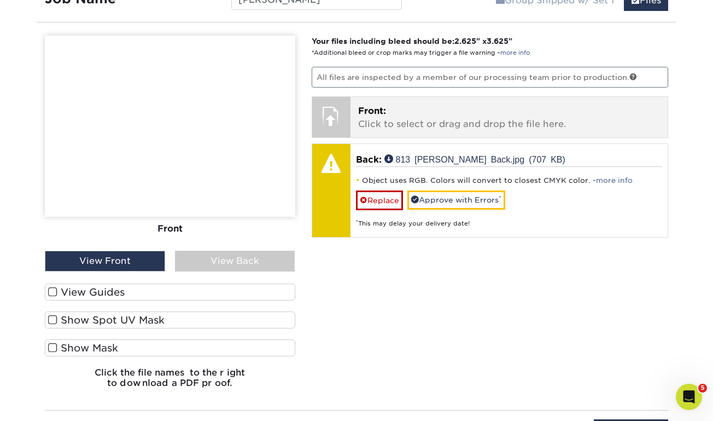
click at [391, 126] on p "Front: Click to select or drag and drop the file here." at bounding box center [509, 117] width 302 height 26
click at [375, 121] on p "Front: Click to select or drag and drop the file here." at bounding box center [509, 117] width 302 height 26
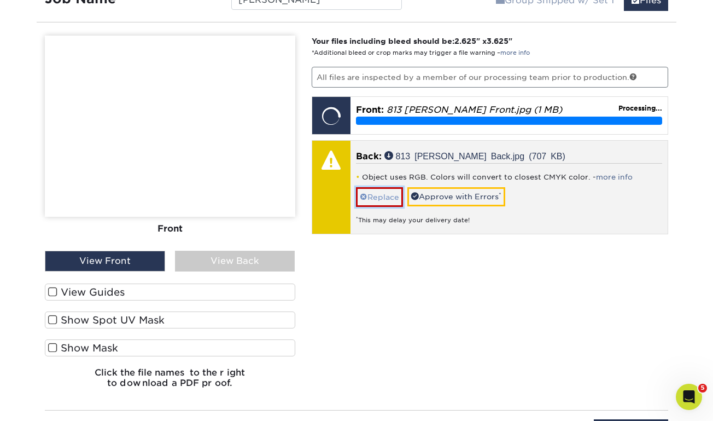
click at [394, 198] on link "Replace" at bounding box center [379, 196] width 47 height 19
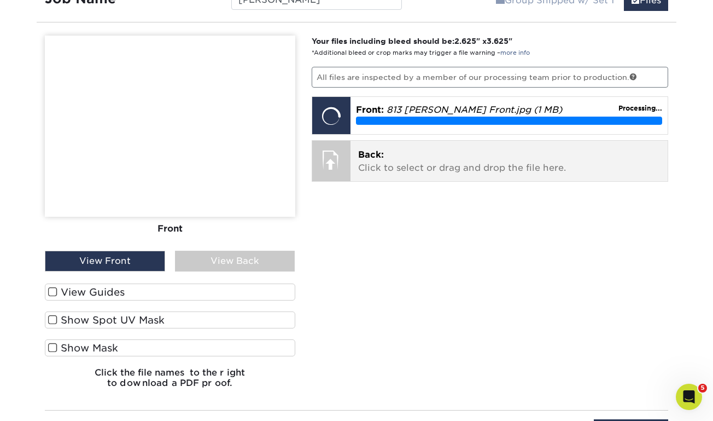
click at [380, 167] on p "Back: Click to select or drag and drop the file here." at bounding box center [509, 161] width 302 height 26
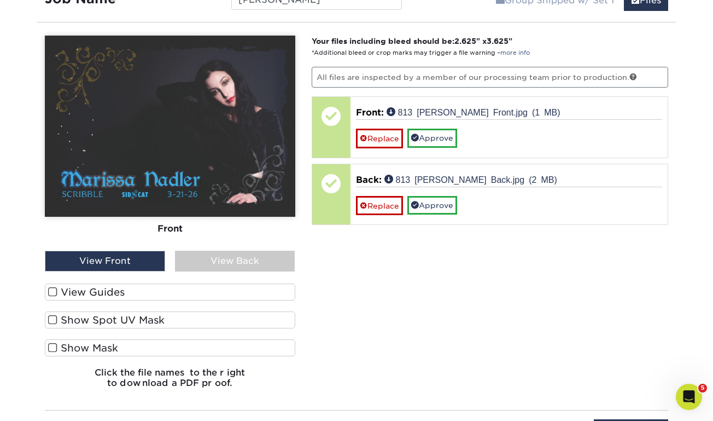
click at [48, 294] on label "View Guides" at bounding box center [170, 291] width 250 height 17
click at [0, 0] on input "View Guides" at bounding box center [0, 0] width 0 height 0
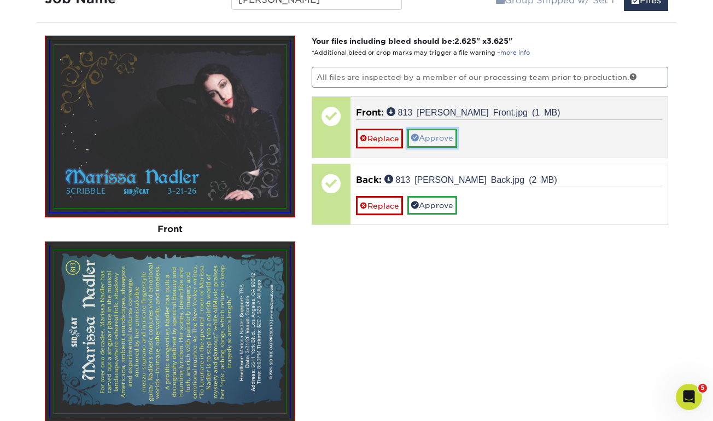
click at [439, 138] on link "Approve" at bounding box center [432, 138] width 50 height 19
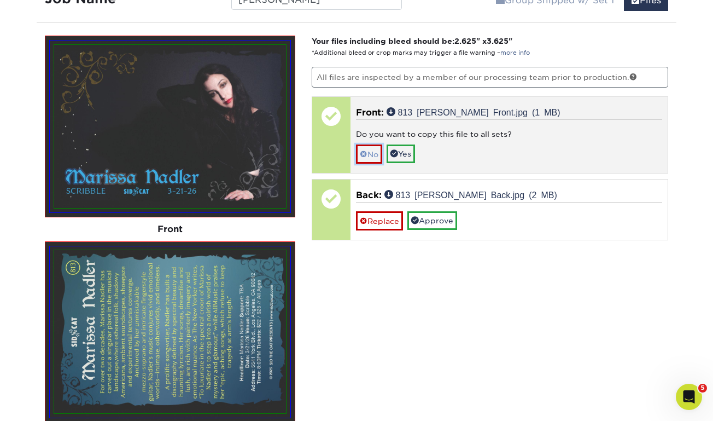
click at [368, 150] on link "No" at bounding box center [369, 153] width 26 height 19
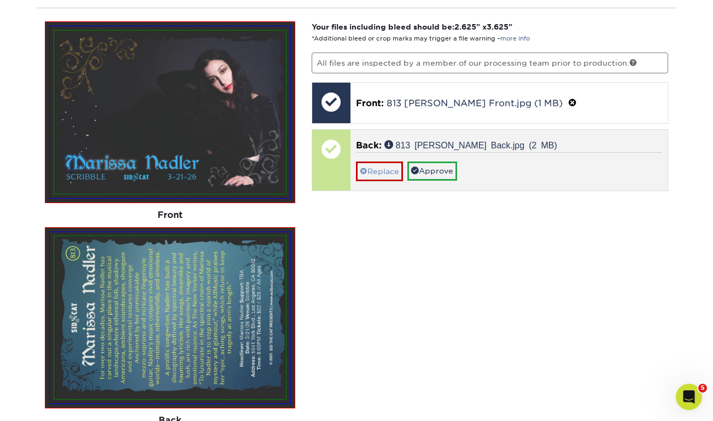
scroll to position [785, 0]
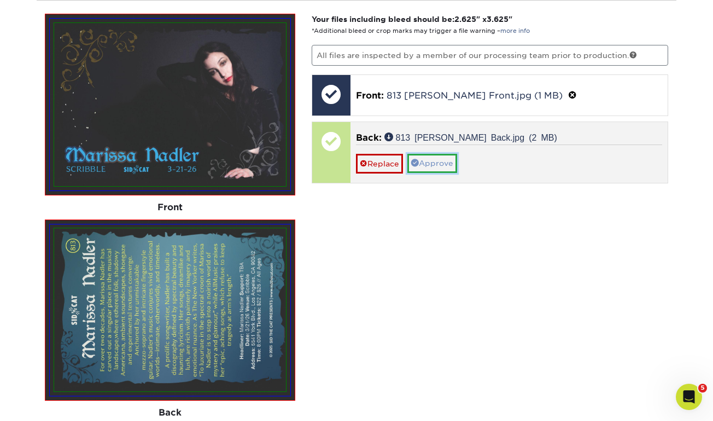
click at [435, 159] on link "Approve" at bounding box center [432, 163] width 50 height 19
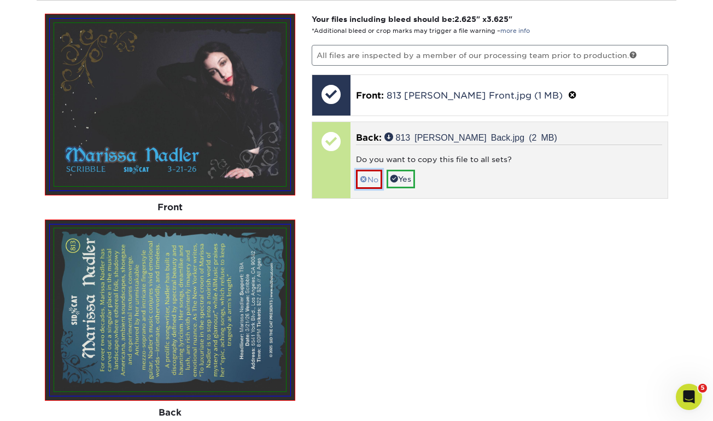
click at [369, 176] on link "No" at bounding box center [369, 179] width 26 height 19
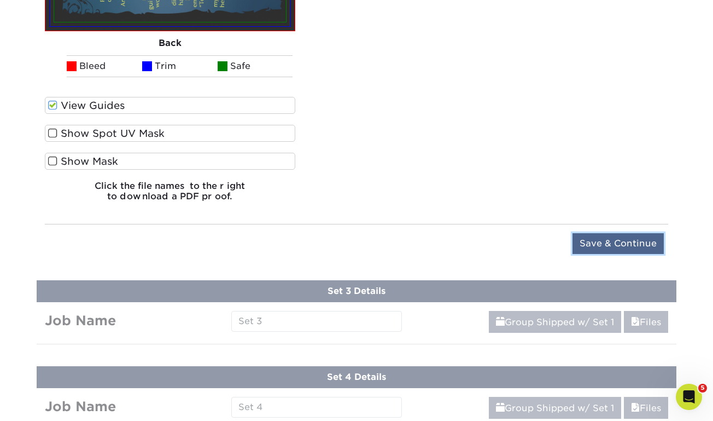
click at [621, 245] on input "Save & Continue" at bounding box center [618, 243] width 91 height 21
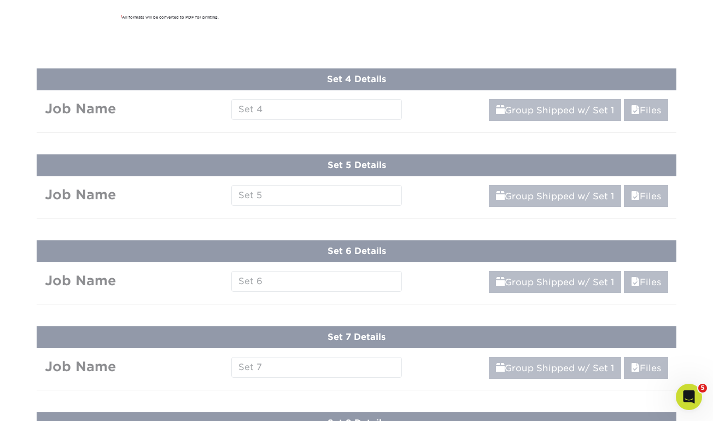
scroll to position [638, 0]
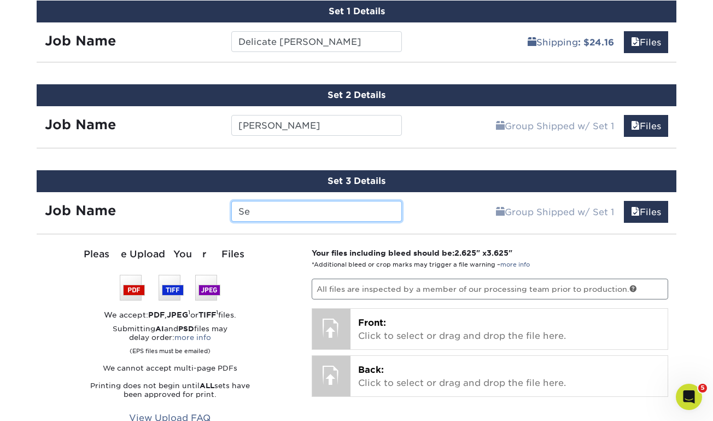
type input "S"
type input "B"
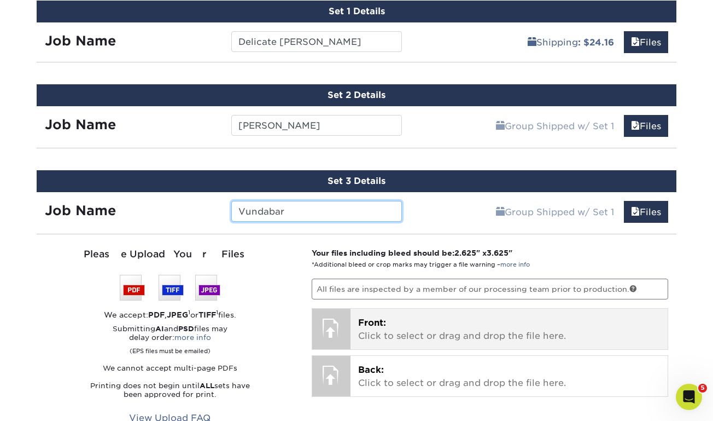
type input "Vundabar"
click at [380, 316] on p "Front: Click to select or drag and drop the file here." at bounding box center [509, 329] width 302 height 26
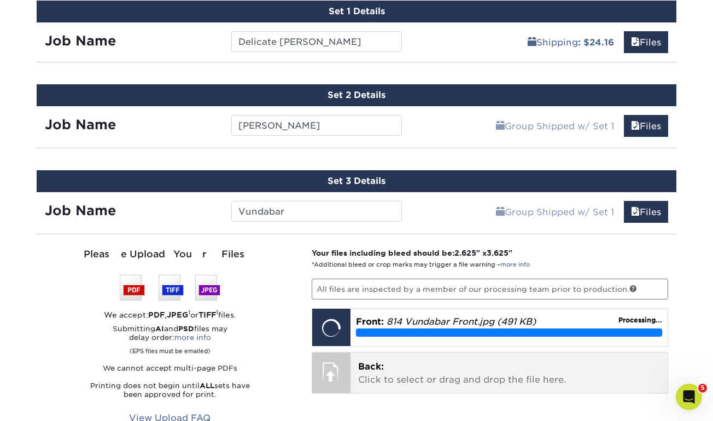
click at [363, 357] on div "Back: Click to select or drag and drop the file here. Choose file" at bounding box center [510, 372] width 318 height 40
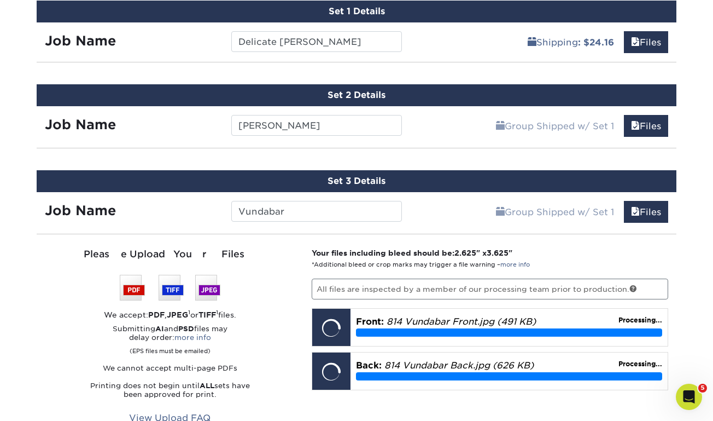
scroll to position [652, 0]
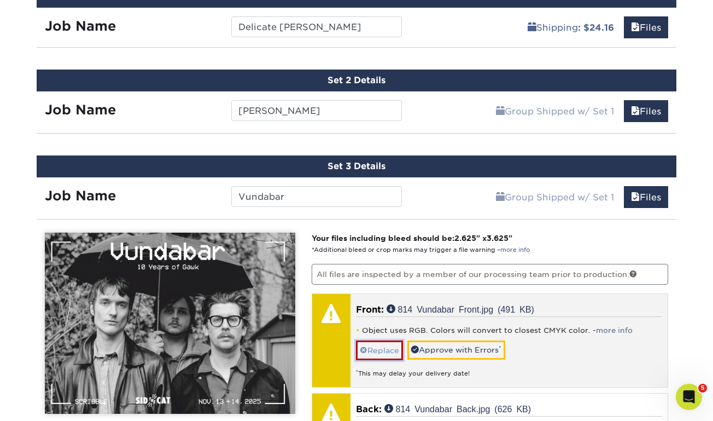
click at [382, 344] on link "Replace" at bounding box center [379, 349] width 47 height 19
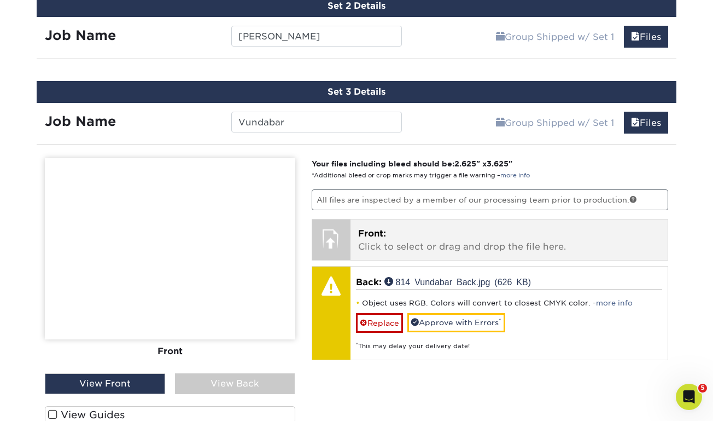
scroll to position [732, 0]
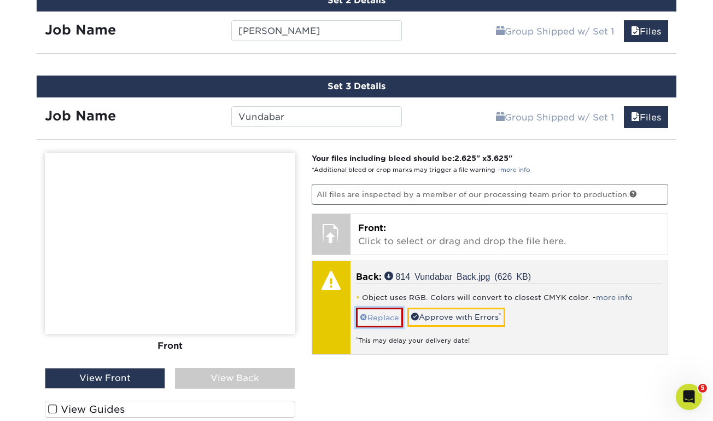
click at [382, 320] on link "Replace" at bounding box center [379, 316] width 47 height 19
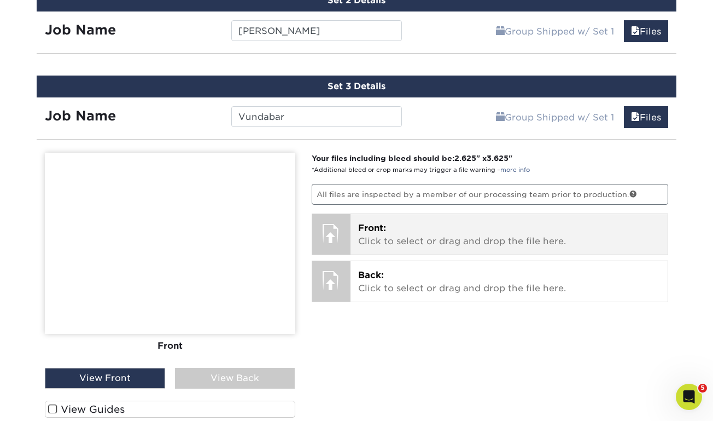
click at [365, 229] on span "Front:" at bounding box center [372, 228] width 28 height 10
click at [381, 229] on span "Front:" at bounding box center [372, 228] width 28 height 10
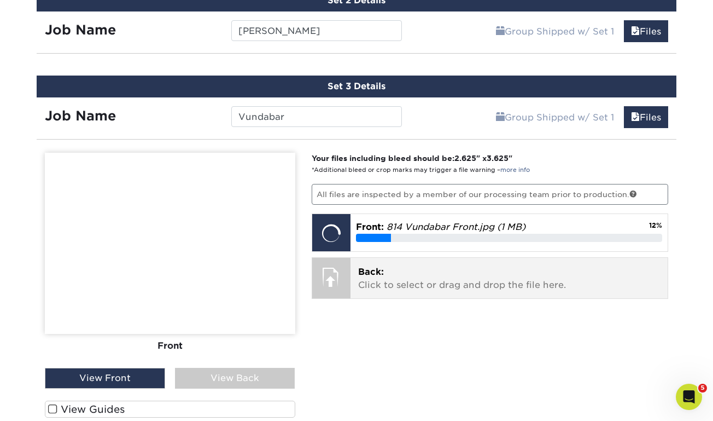
click at [401, 287] on p "Back: Click to select or drag and drop the file here." at bounding box center [509, 278] width 302 height 26
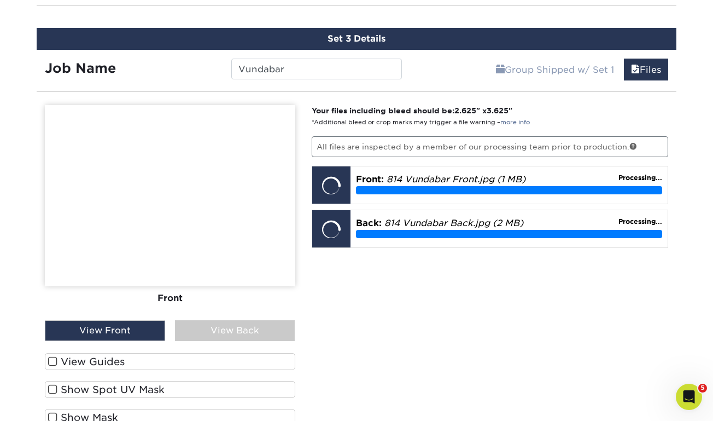
scroll to position [803, 0]
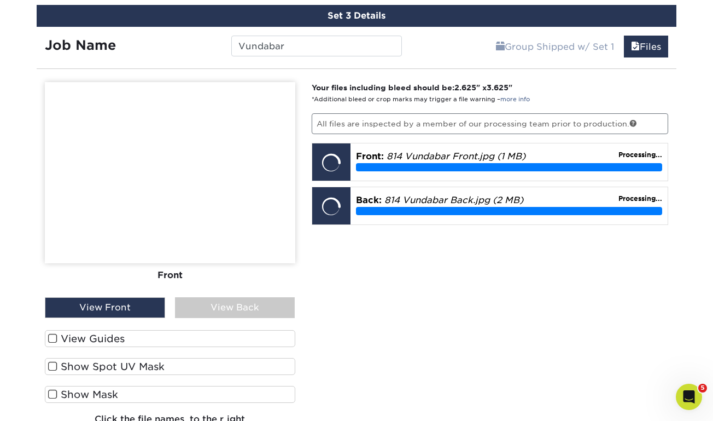
click at [54, 336] on span at bounding box center [52, 338] width 9 height 10
click at [0, 0] on input "View Guides" at bounding box center [0, 0] width 0 height 0
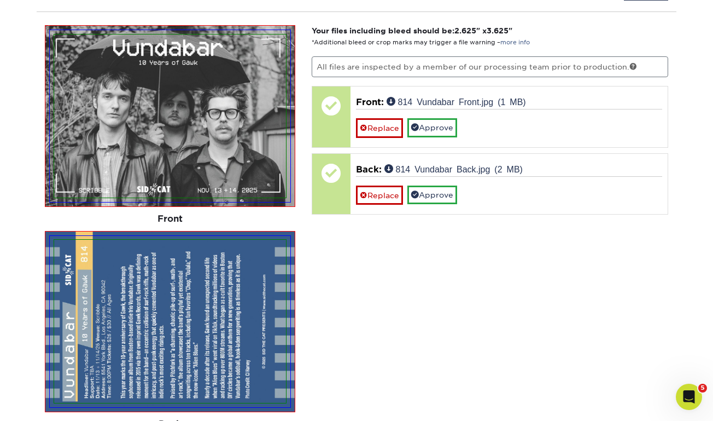
scroll to position [875, 0]
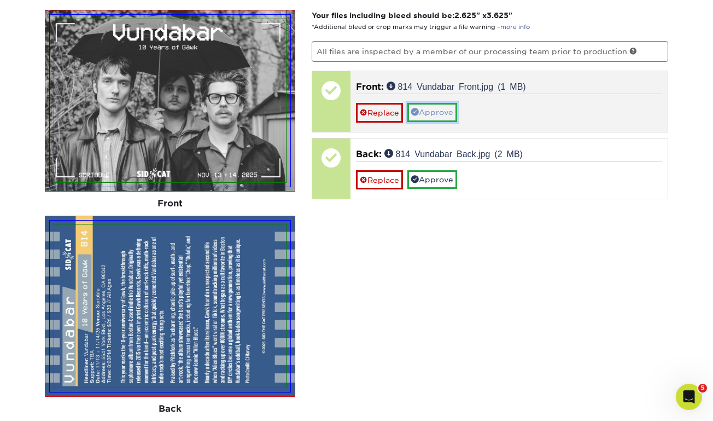
click at [437, 112] on link "Approve" at bounding box center [432, 112] width 50 height 19
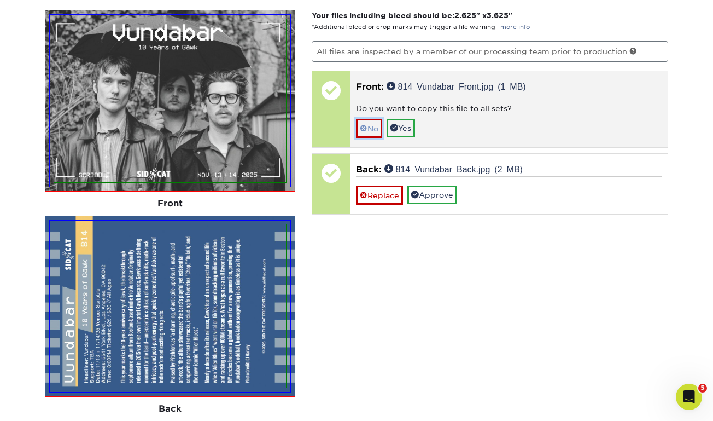
click at [377, 125] on link "No" at bounding box center [369, 128] width 26 height 19
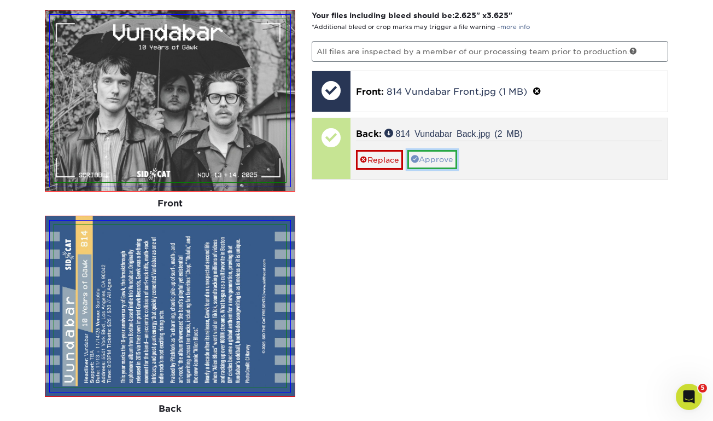
click at [438, 154] on link "Approve" at bounding box center [432, 159] width 50 height 19
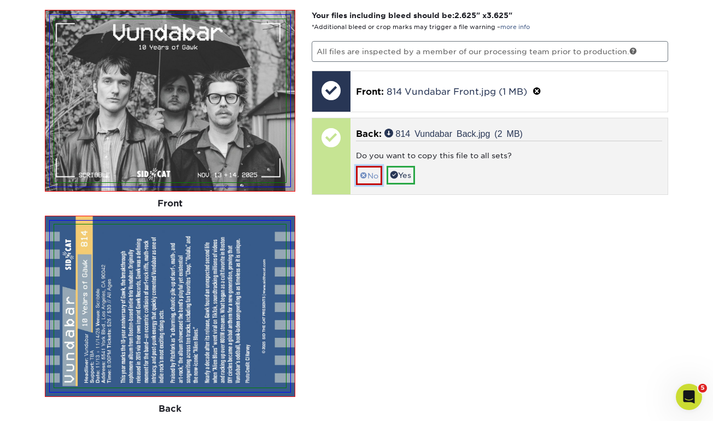
click at [378, 170] on link "No" at bounding box center [369, 175] width 26 height 19
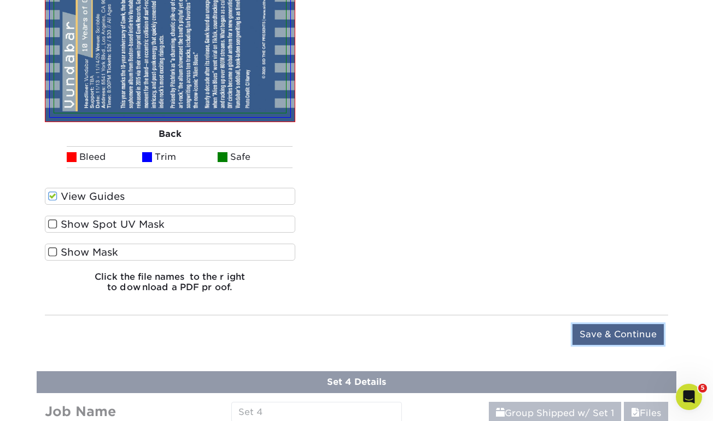
click at [613, 324] on input "Save & Continue" at bounding box center [618, 334] width 91 height 21
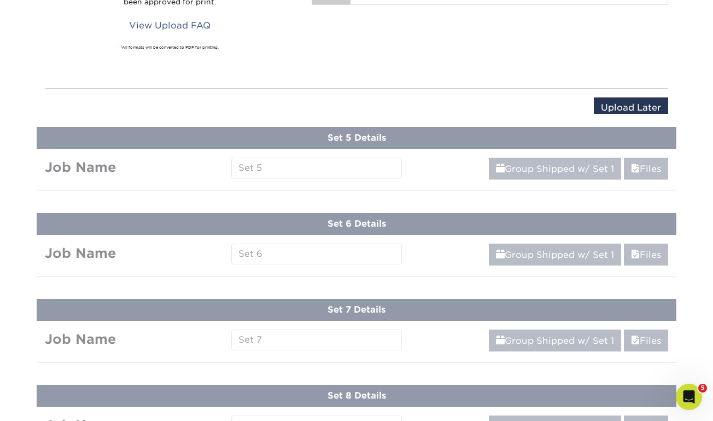
scroll to position [723, 0]
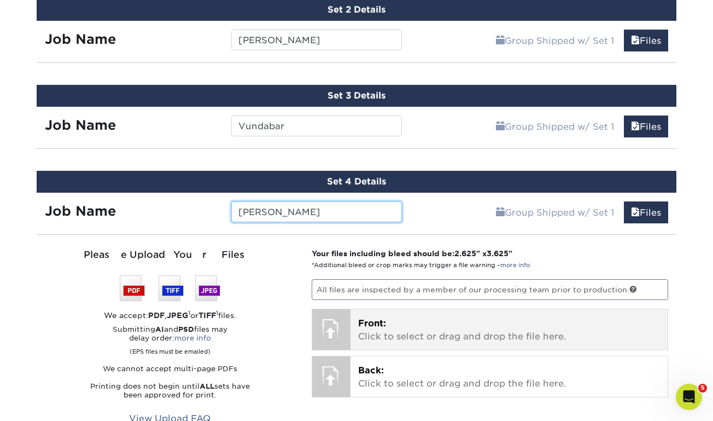
type input "[PERSON_NAME]"
click at [380, 331] on p "Front: Click to select or drag and drop the file here." at bounding box center [509, 330] width 302 height 26
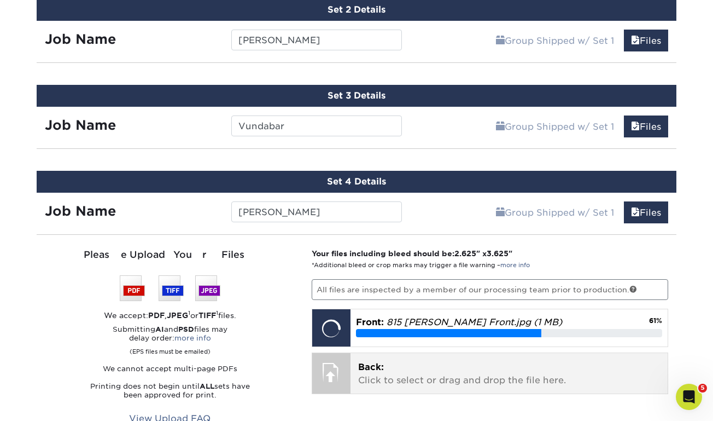
click at [379, 371] on p "Back: Click to select or drag and drop the file here." at bounding box center [509, 373] width 302 height 26
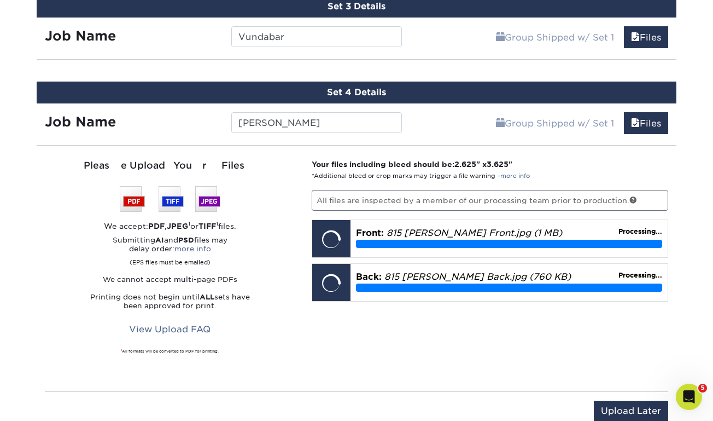
scroll to position [813, 0]
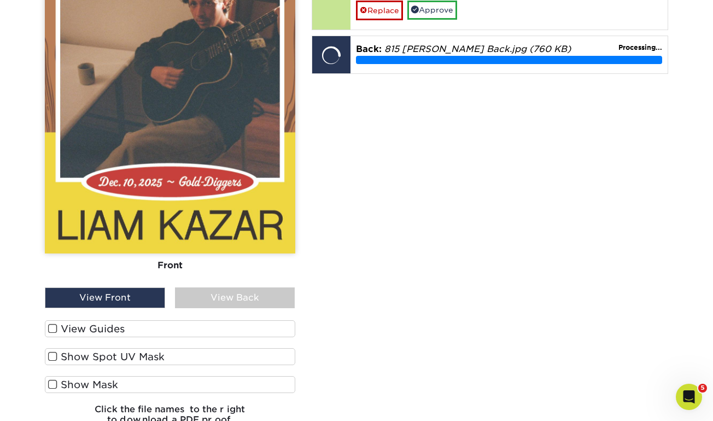
click at [55, 324] on span at bounding box center [52, 328] width 9 height 10
click at [0, 0] on input "View Guides" at bounding box center [0, 0] width 0 height 0
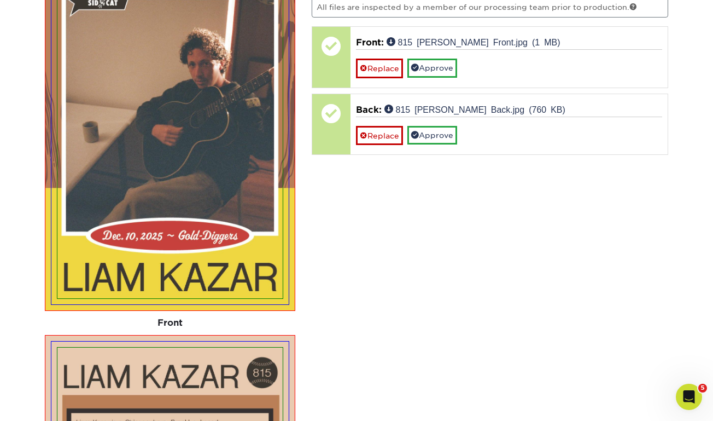
scroll to position [997, 0]
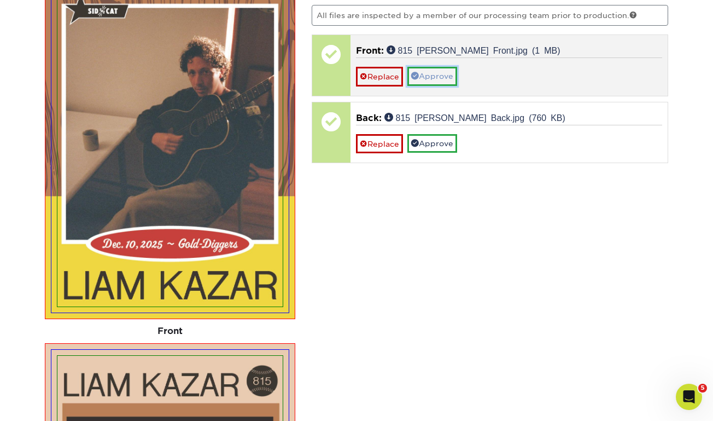
click at [440, 81] on link "Approve" at bounding box center [432, 76] width 50 height 19
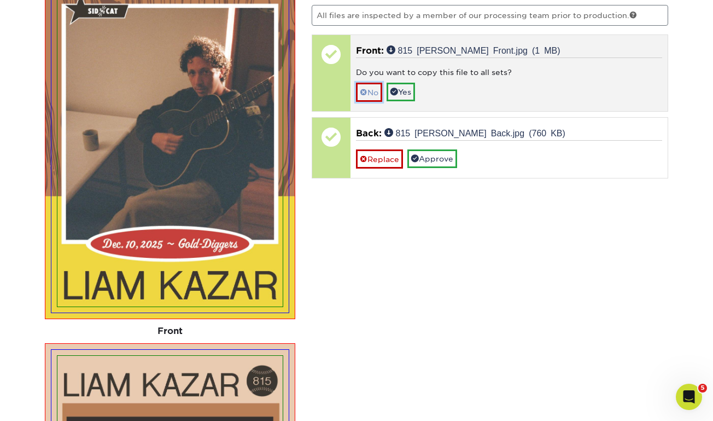
click at [378, 91] on link "No" at bounding box center [369, 92] width 26 height 19
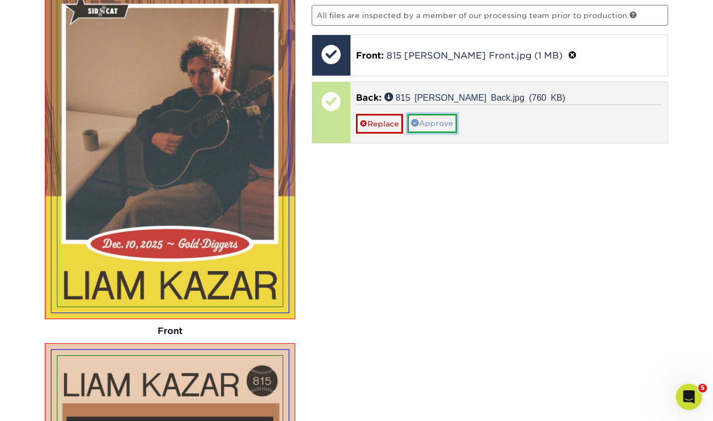
click at [448, 122] on link "Approve" at bounding box center [432, 123] width 50 height 19
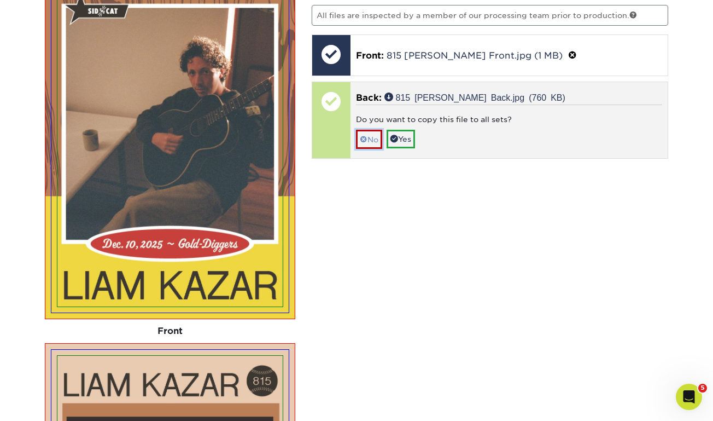
click at [376, 140] on link "No" at bounding box center [369, 139] width 26 height 19
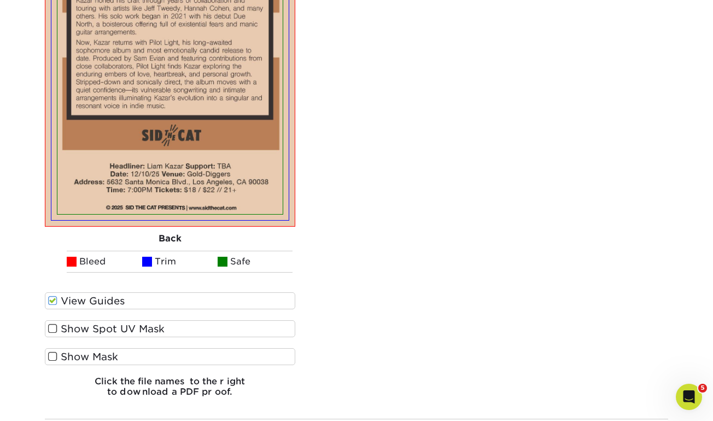
scroll to position [1539, 0]
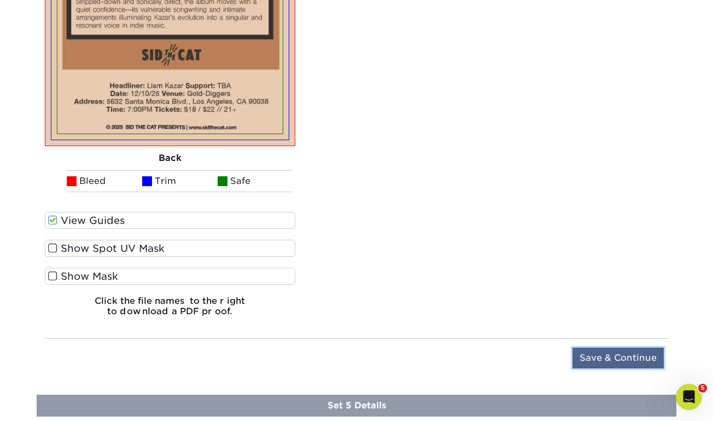
click at [595, 360] on input "Save & Continue" at bounding box center [618, 357] width 91 height 21
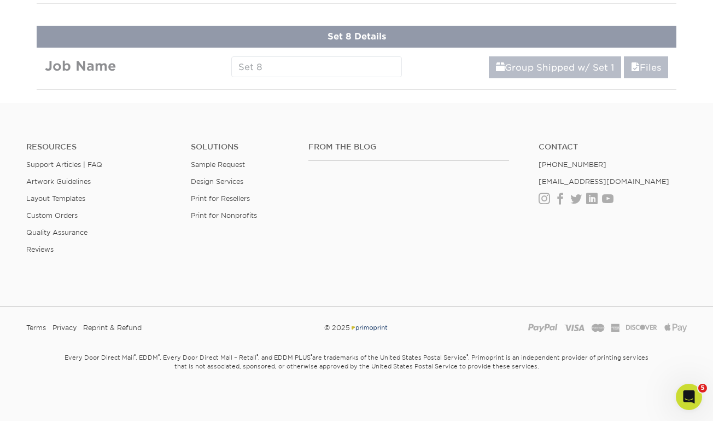
scroll to position [809, 0]
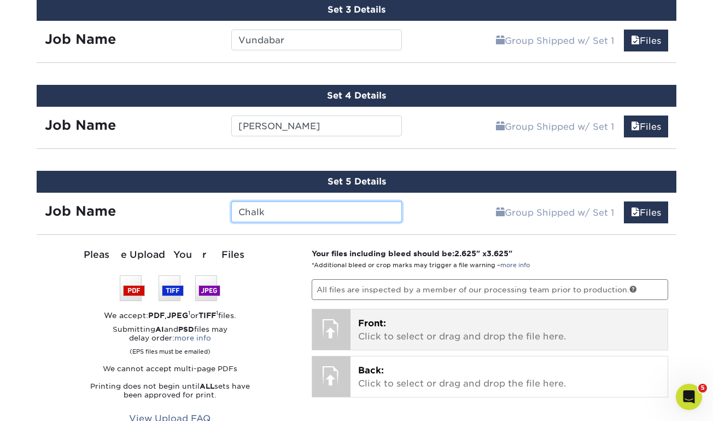
type input "Chalk"
click at [365, 318] on span "Front:" at bounding box center [372, 323] width 28 height 10
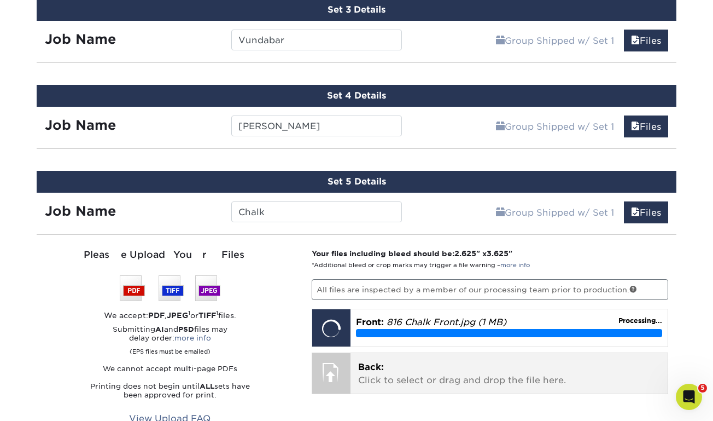
click at [387, 368] on p "Back: Click to select or drag and drop the file here." at bounding box center [509, 373] width 302 height 26
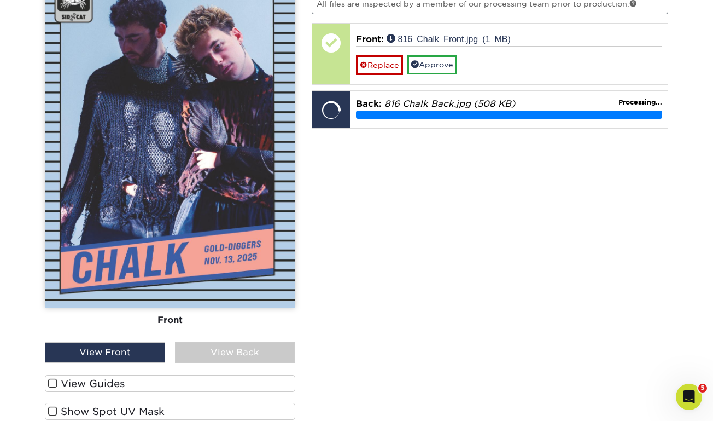
scroll to position [1095, 0]
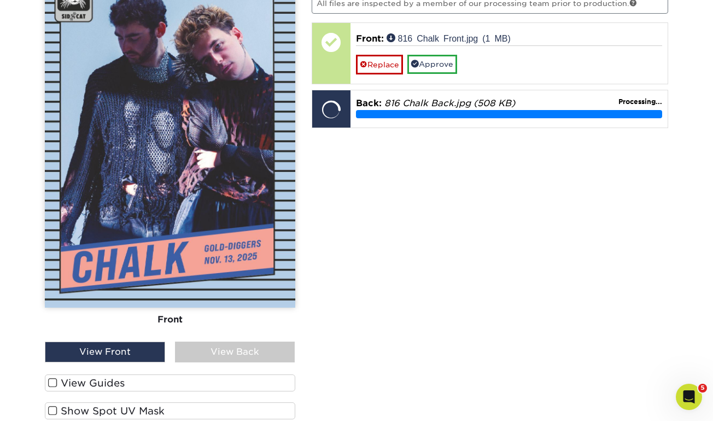
click at [53, 378] on span at bounding box center [52, 382] width 9 height 10
click at [0, 0] on input "View Guides" at bounding box center [0, 0] width 0 height 0
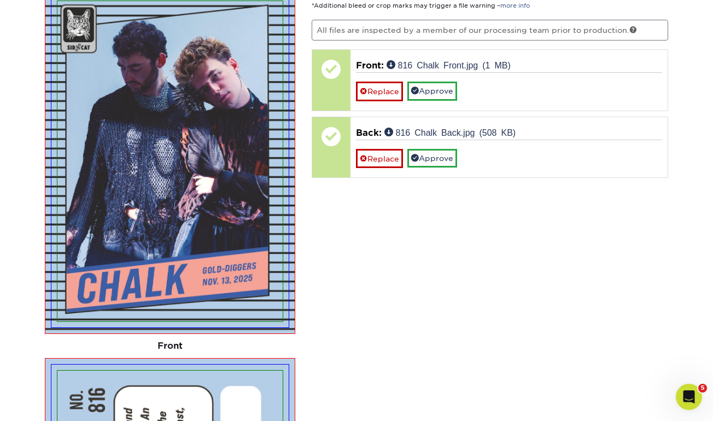
scroll to position [1065, 0]
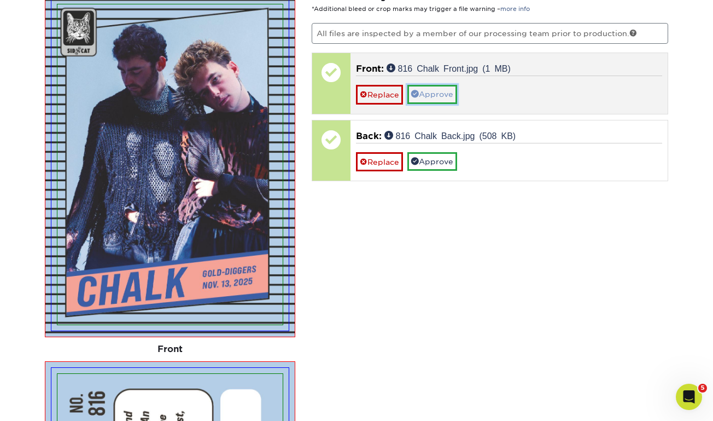
click at [447, 88] on link "Approve" at bounding box center [432, 94] width 50 height 19
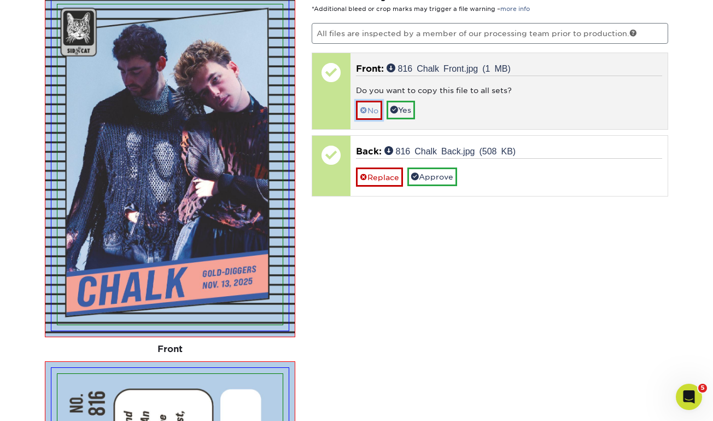
click at [371, 111] on link "No" at bounding box center [369, 110] width 26 height 19
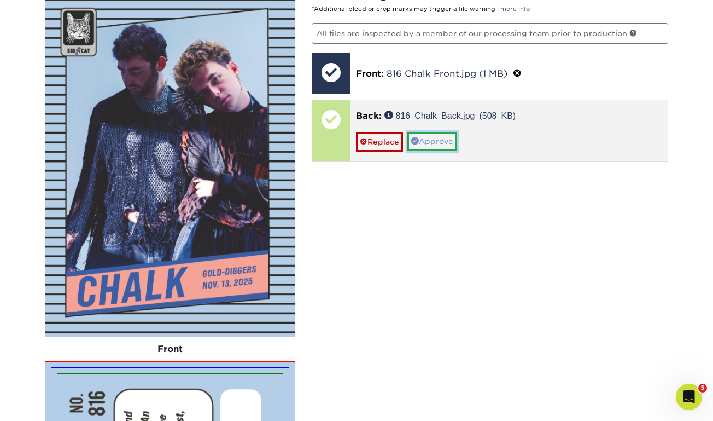
click at [441, 139] on link "Approve" at bounding box center [432, 141] width 50 height 19
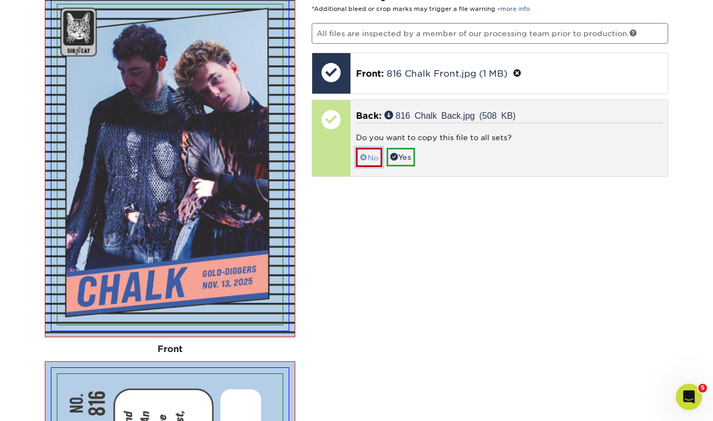
click at [376, 152] on link "No" at bounding box center [369, 157] width 26 height 19
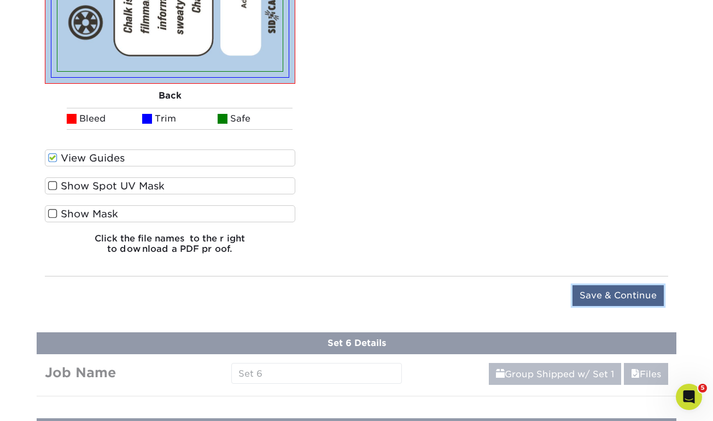
click at [586, 293] on input "Save & Continue" at bounding box center [618, 295] width 91 height 21
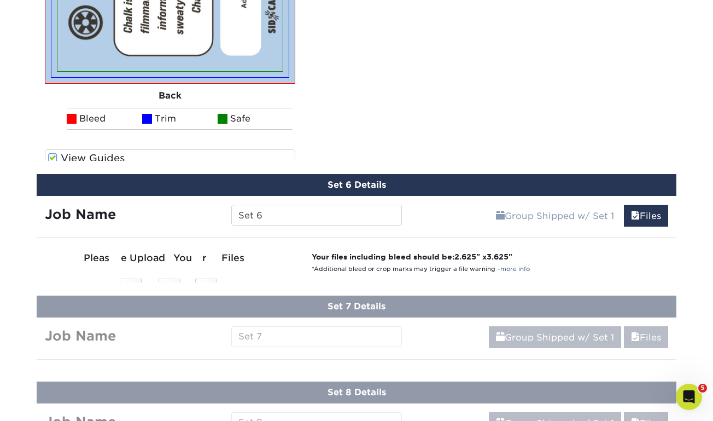
scroll to position [894, 0]
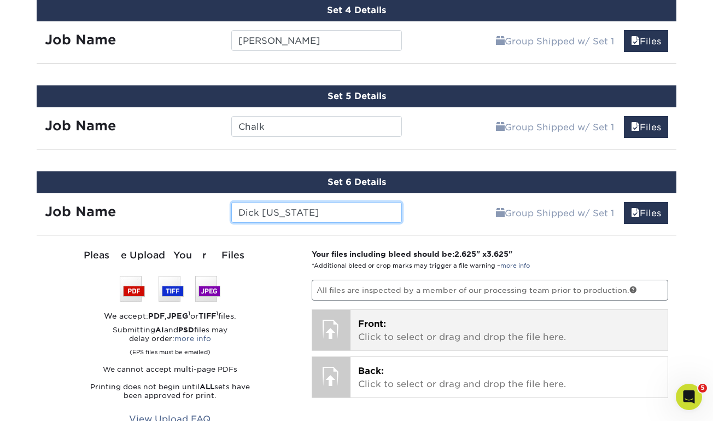
type input "Dick [US_STATE]"
click at [373, 334] on p "Front: Click to select or drag and drop the file here." at bounding box center [509, 330] width 302 height 26
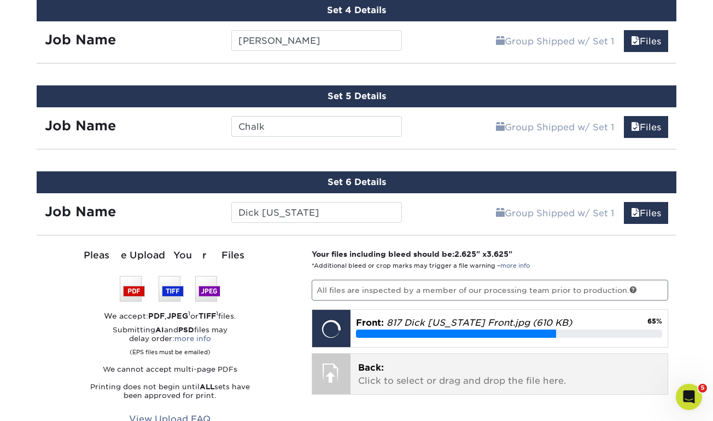
click at [383, 372] on p "Back: Click to select or drag and drop the file here." at bounding box center [509, 374] width 302 height 26
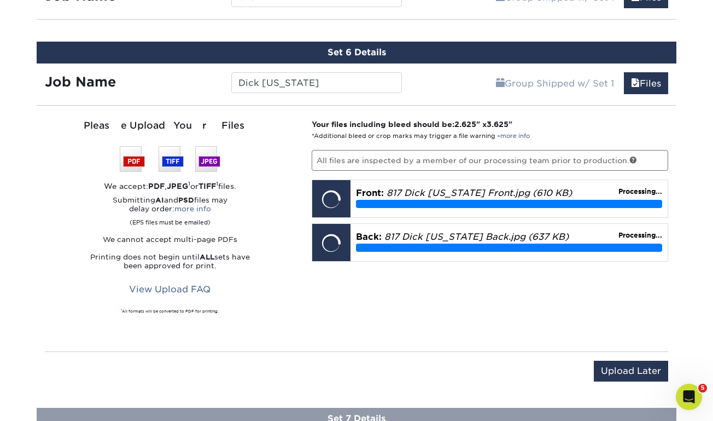
scroll to position [1028, 0]
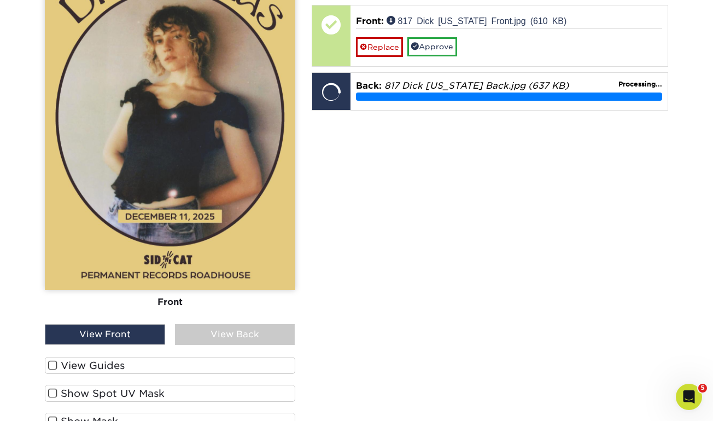
click at [53, 360] on span at bounding box center [52, 365] width 9 height 10
click at [0, 0] on input "View Guides" at bounding box center [0, 0] width 0 height 0
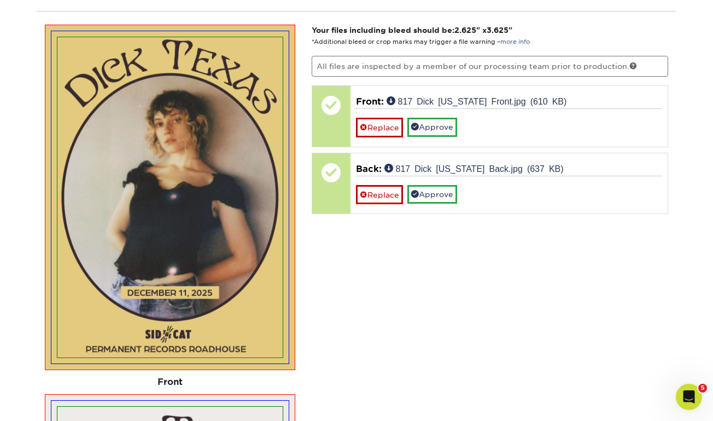
scroll to position [1113, 0]
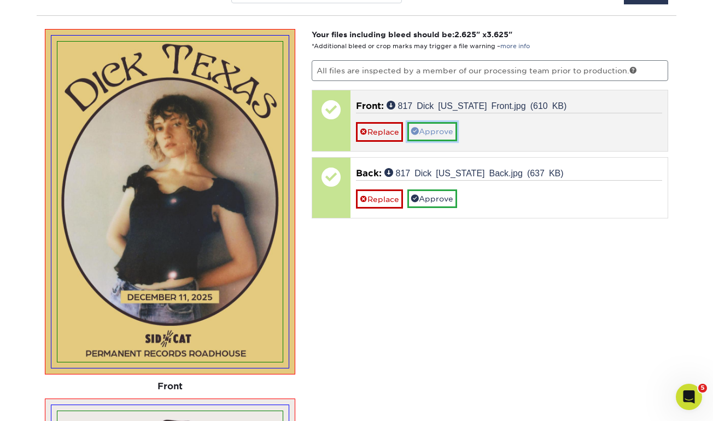
click at [439, 131] on link "Approve" at bounding box center [432, 131] width 50 height 19
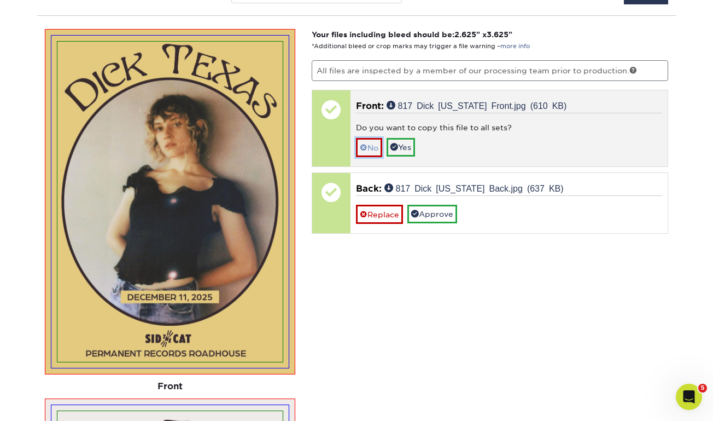
click at [377, 149] on link "No" at bounding box center [369, 147] width 26 height 19
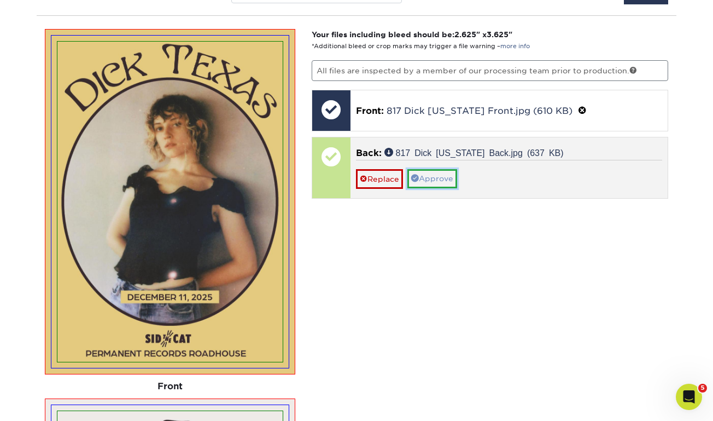
click at [448, 181] on link "Approve" at bounding box center [432, 178] width 50 height 19
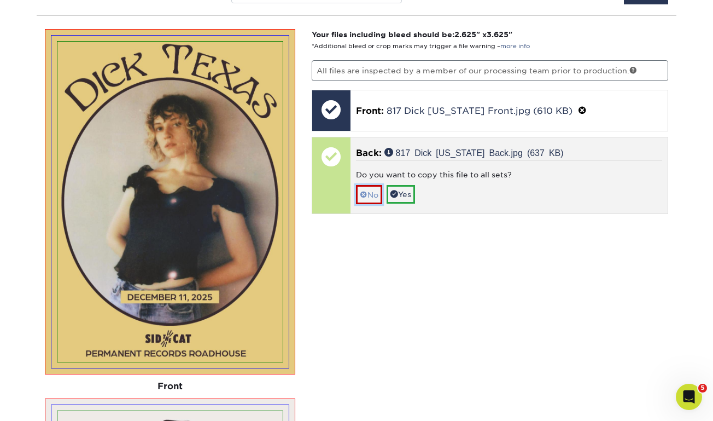
click at [377, 191] on link "No" at bounding box center [369, 194] width 26 height 19
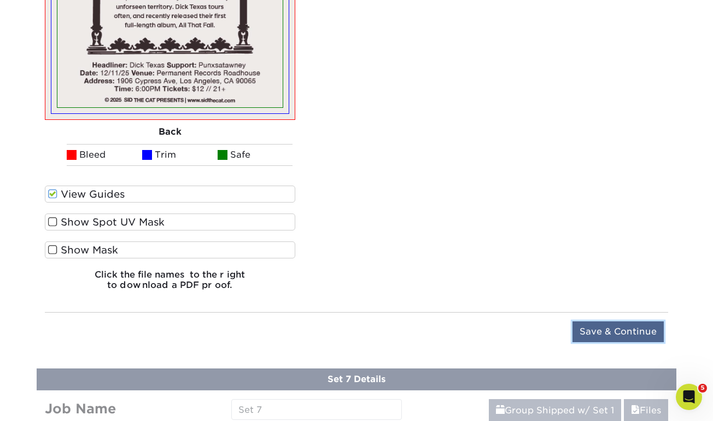
click at [585, 328] on input "Save & Continue" at bounding box center [618, 331] width 91 height 21
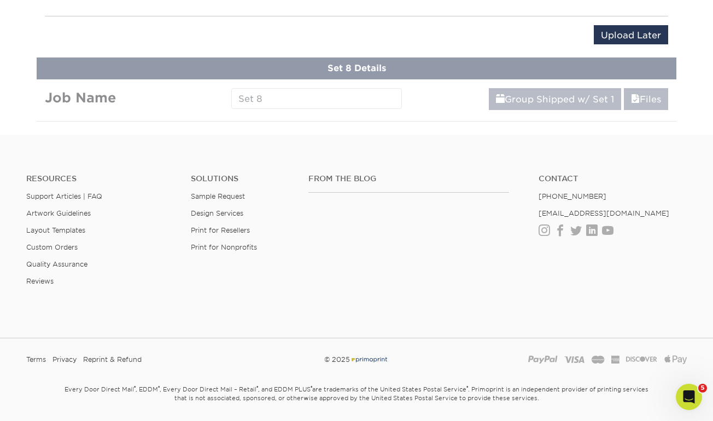
scroll to position [980, 0]
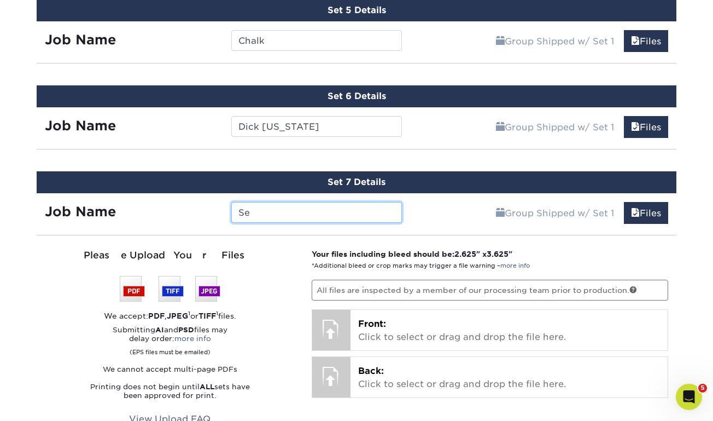
type input "S"
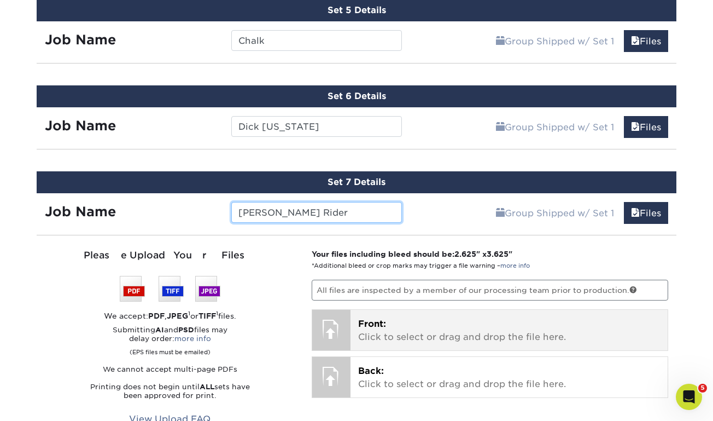
type input "[PERSON_NAME] Rider"
click at [368, 330] on p "Front: Click to select or drag and drop the file here." at bounding box center [509, 330] width 302 height 26
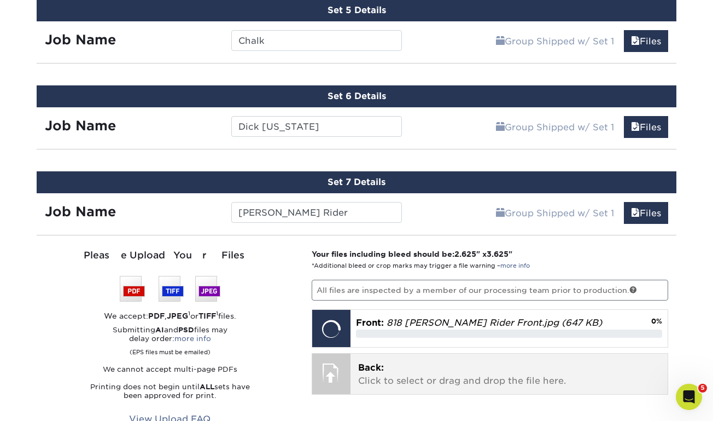
click at [421, 364] on p "Back: Click to select or drag and drop the file here." at bounding box center [509, 374] width 302 height 26
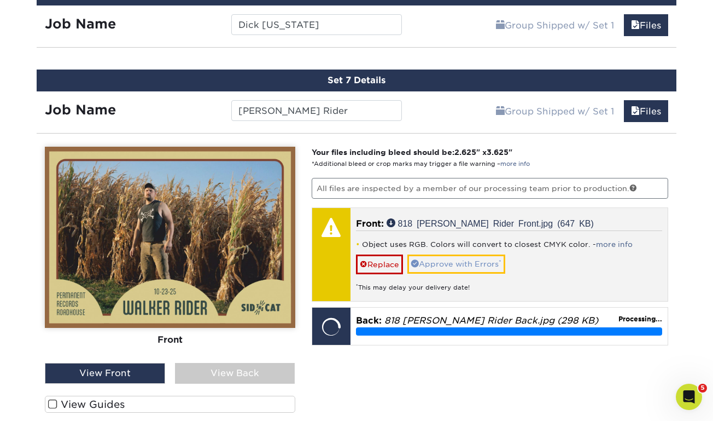
scroll to position [1086, 0]
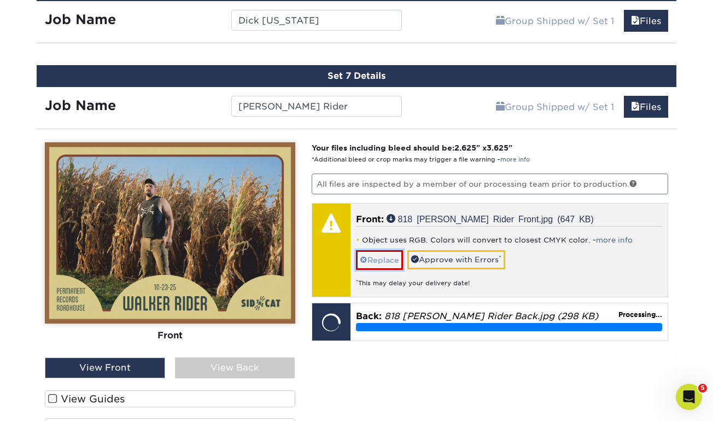
click at [387, 255] on link "Replace" at bounding box center [379, 259] width 47 height 19
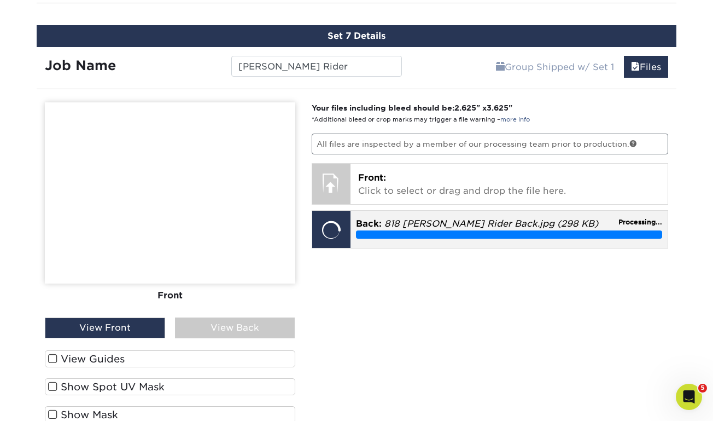
scroll to position [1128, 0]
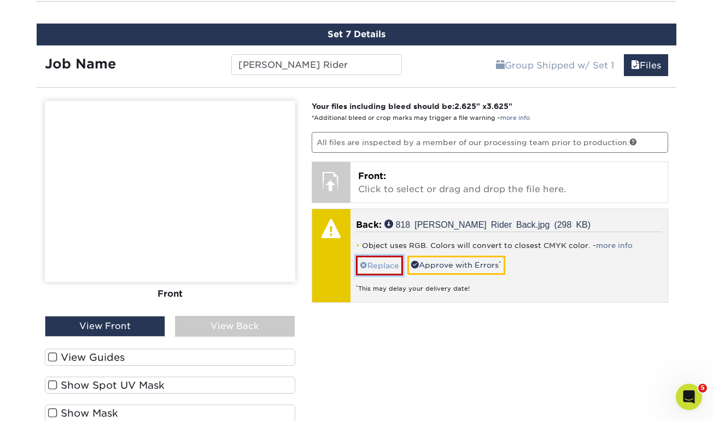
click at [372, 261] on link "Replace" at bounding box center [379, 264] width 47 height 19
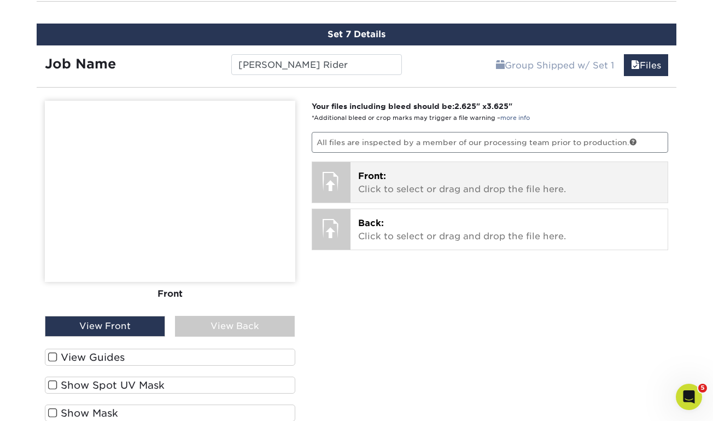
click at [375, 183] on p "Front: Click to select or drag and drop the file here." at bounding box center [509, 183] width 302 height 26
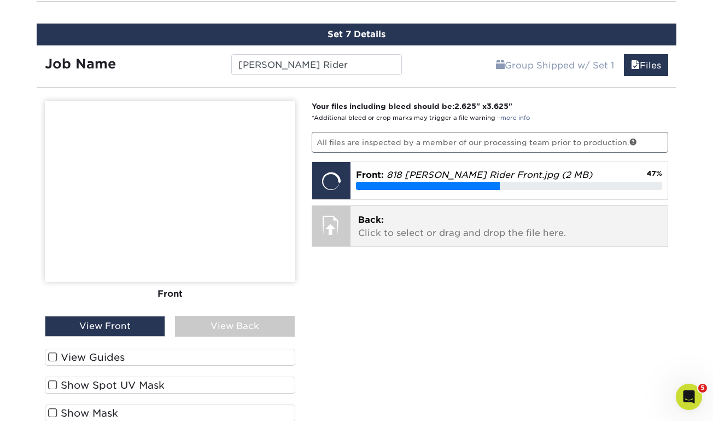
click at [402, 240] on div "Back: Click to select or drag and drop the file here. Choose file 818 Walker Ri…" at bounding box center [510, 226] width 318 height 40
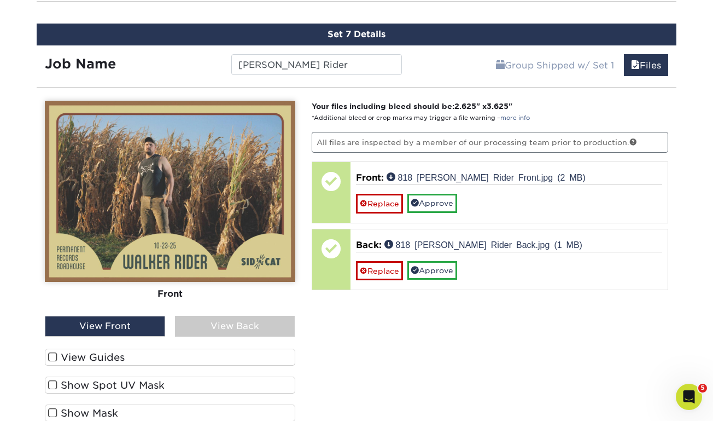
click at [48, 352] on span at bounding box center [52, 357] width 9 height 10
click at [0, 0] on input "View Guides" at bounding box center [0, 0] width 0 height 0
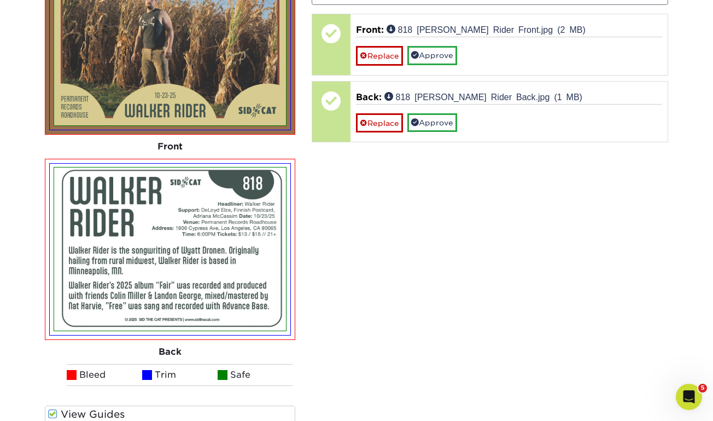
scroll to position [1256, 0]
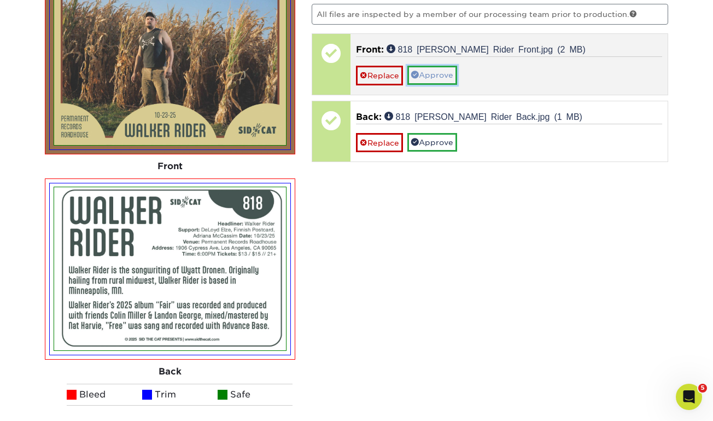
click at [433, 78] on link "Approve" at bounding box center [432, 75] width 50 height 19
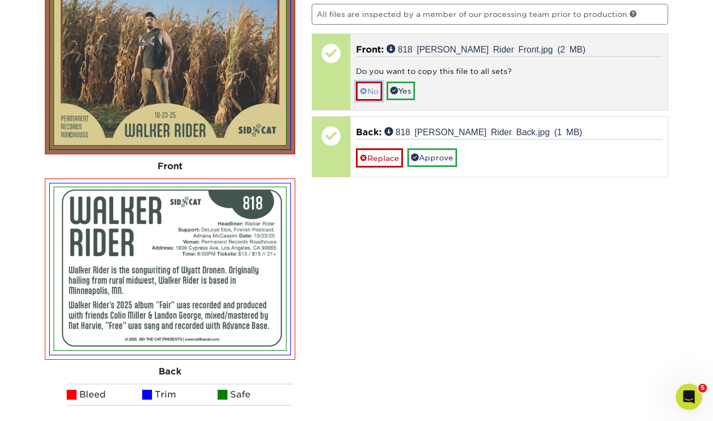
click at [371, 90] on link "No" at bounding box center [369, 90] width 26 height 19
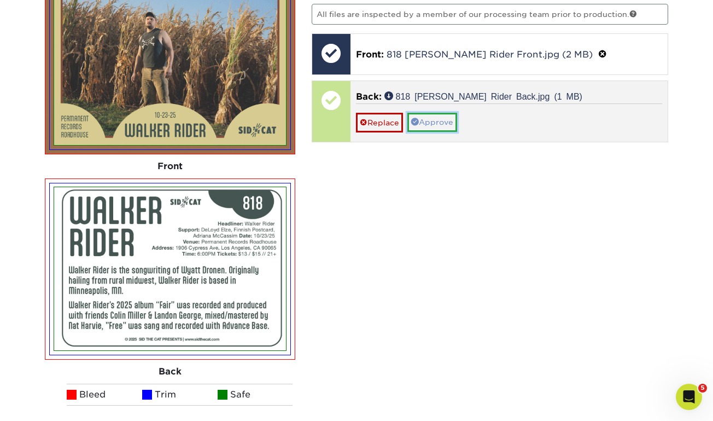
click at [442, 120] on link "Approve" at bounding box center [432, 122] width 50 height 19
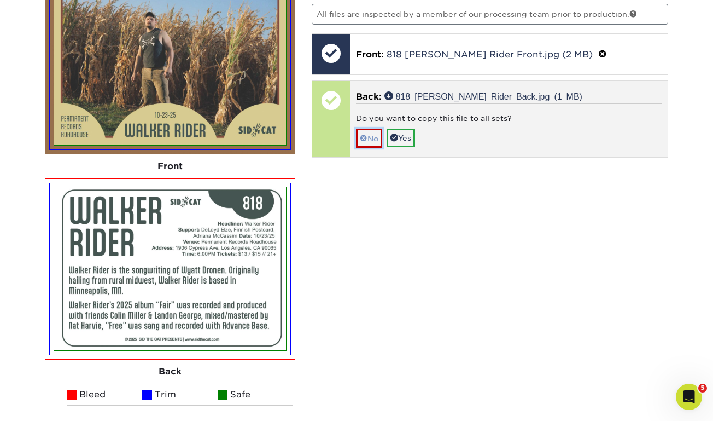
click at [381, 132] on link "No" at bounding box center [369, 138] width 26 height 19
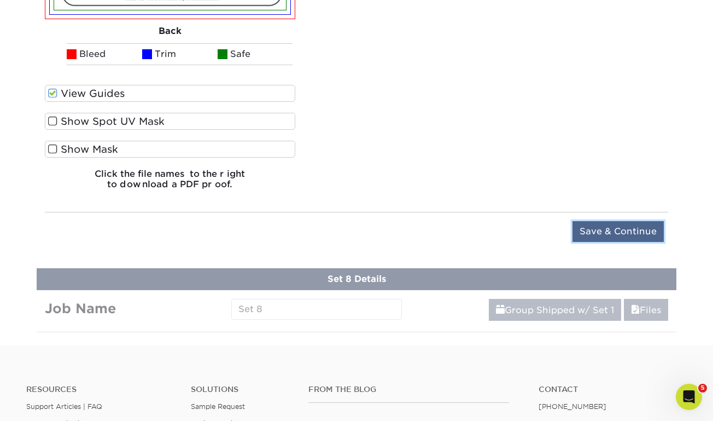
click at [588, 228] on input "Save & Continue" at bounding box center [618, 231] width 91 height 21
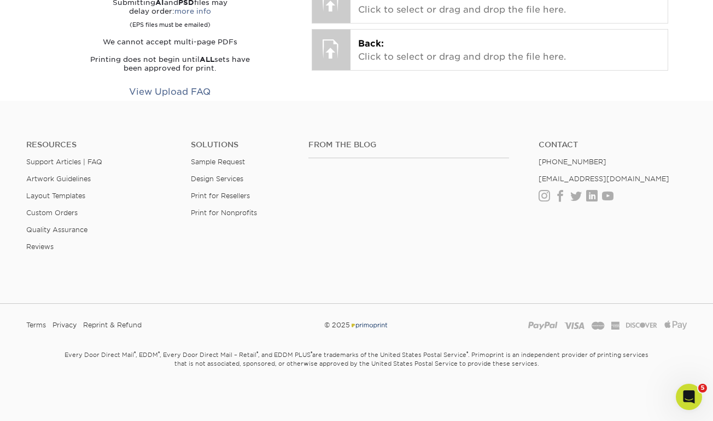
scroll to position [1065, 0]
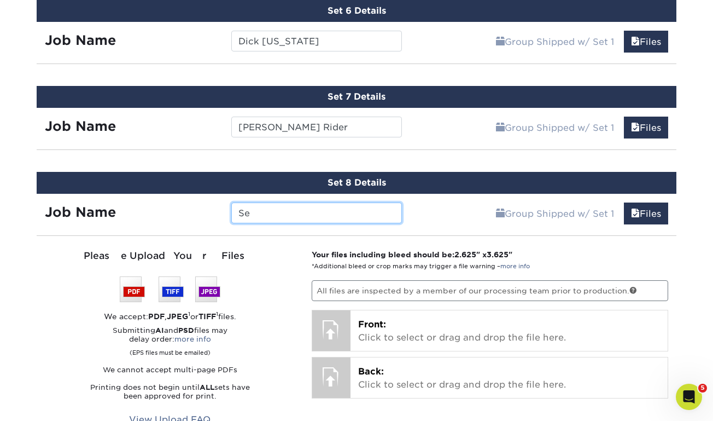
type input "S"
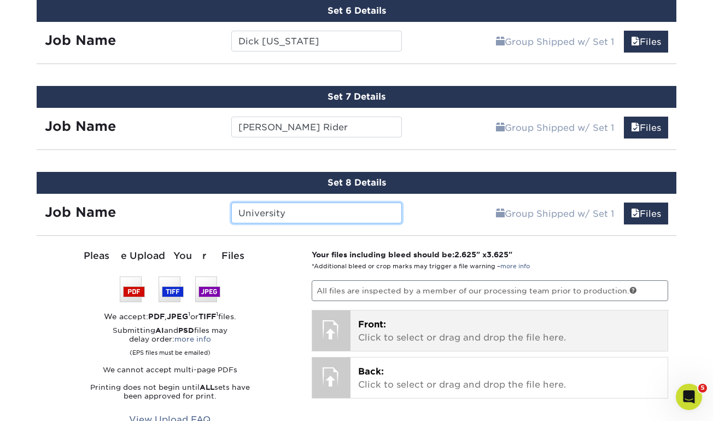
type input "University"
click at [377, 310] on div "Front: Click to select or drag and drop the file here. Choose file" at bounding box center [510, 330] width 318 height 40
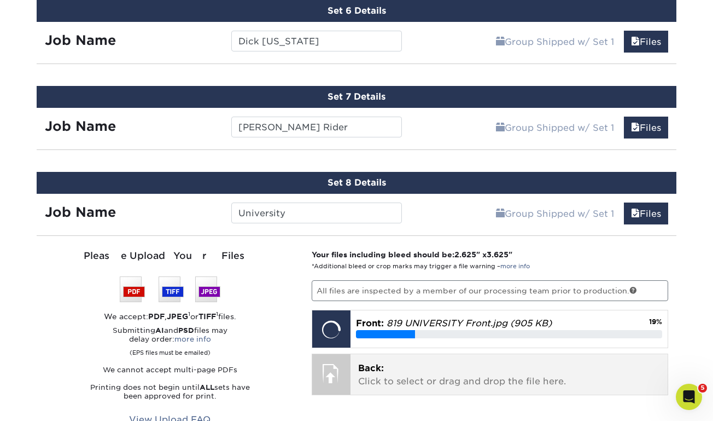
click at [409, 370] on p "Back: Click to select or drag and drop the file here." at bounding box center [509, 374] width 302 height 26
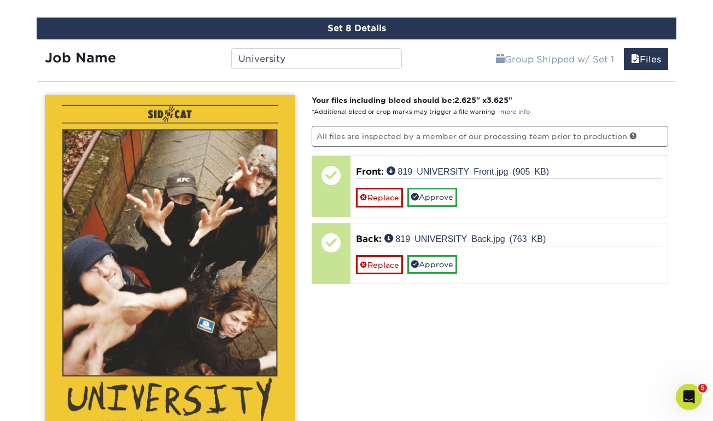
scroll to position [1263, 0]
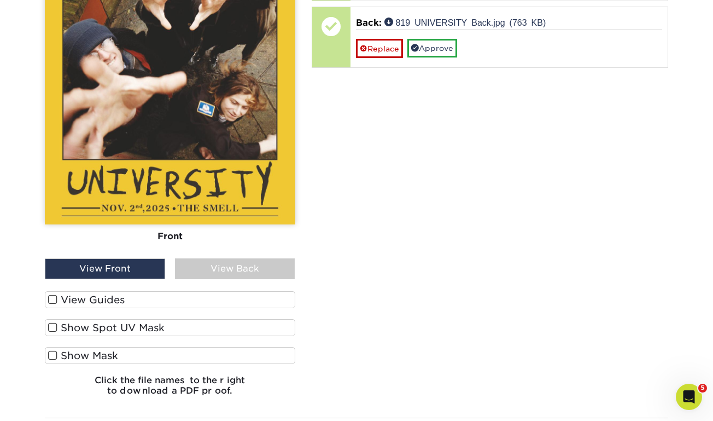
click at [53, 298] on span at bounding box center [52, 299] width 9 height 10
click at [0, 0] on input "View Guides" at bounding box center [0, 0] width 0 height 0
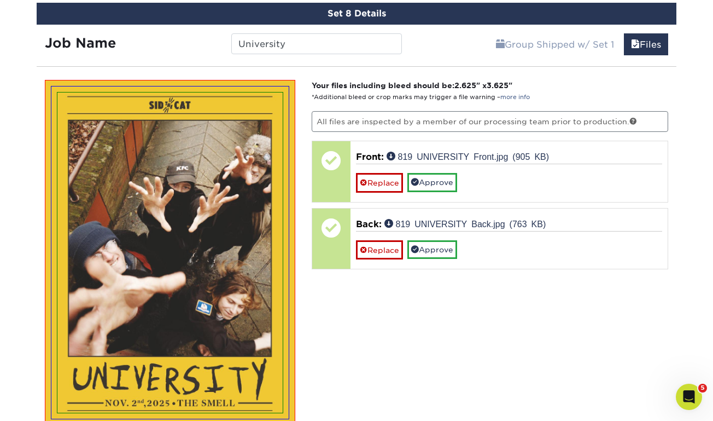
scroll to position [1253, 0]
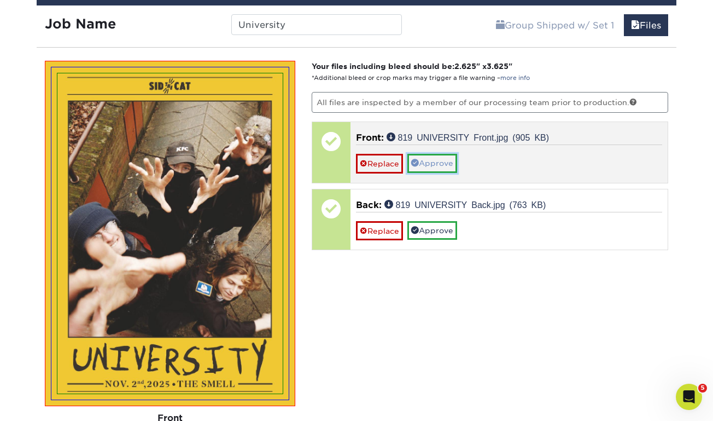
click at [446, 155] on link "Approve" at bounding box center [432, 163] width 50 height 19
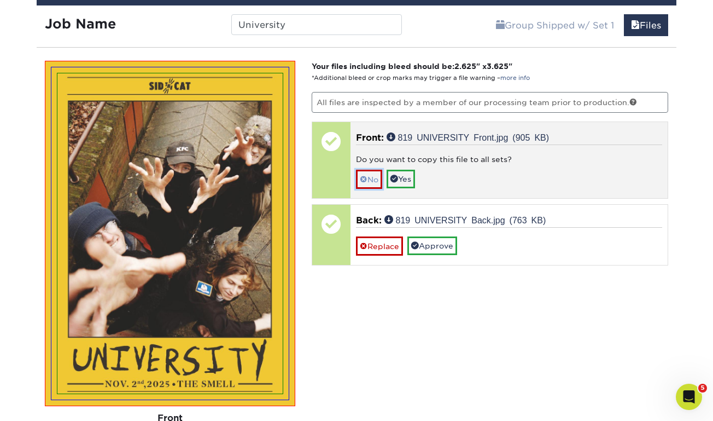
click at [378, 175] on link "No" at bounding box center [369, 179] width 26 height 19
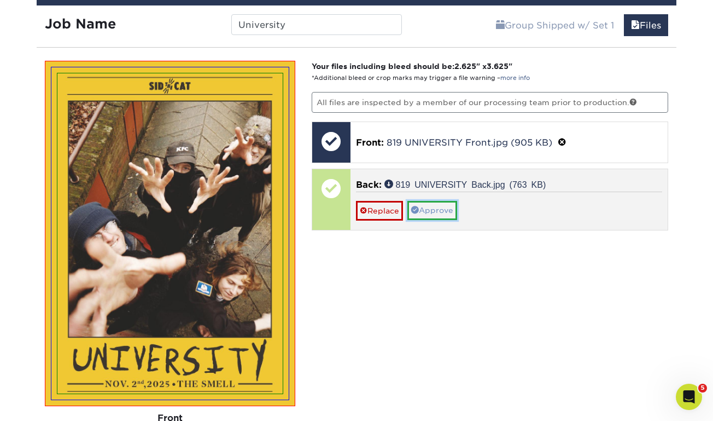
click at [435, 203] on link "Approve" at bounding box center [432, 210] width 50 height 19
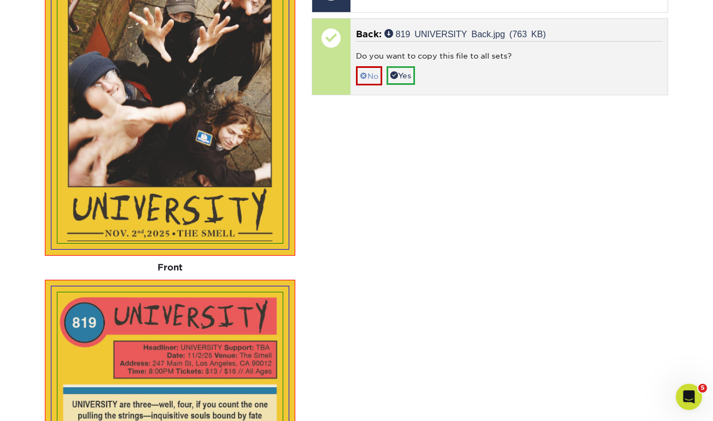
scroll to position [1360, 0]
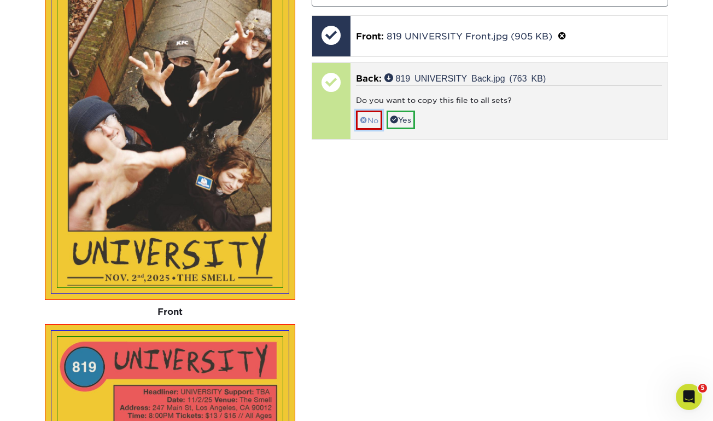
click at [375, 118] on link "No" at bounding box center [369, 119] width 26 height 19
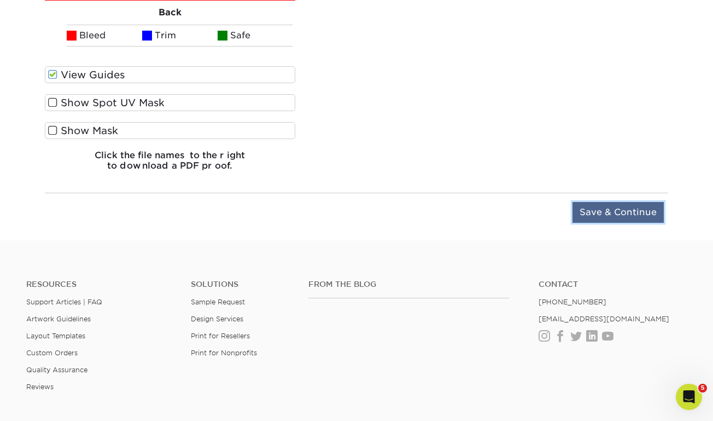
click at [588, 214] on input "Save & Continue" at bounding box center [618, 212] width 91 height 21
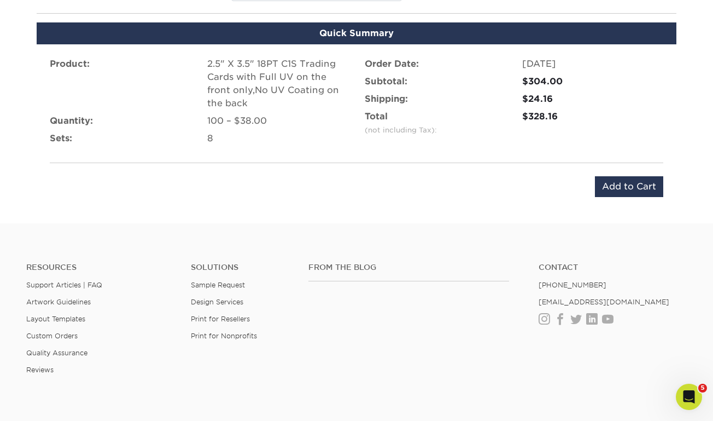
scroll to position [1275, 0]
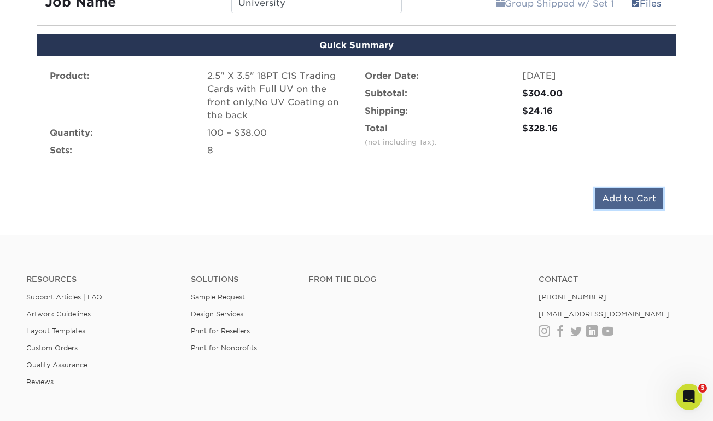
click at [617, 199] on input "Add to Cart" at bounding box center [629, 198] width 68 height 21
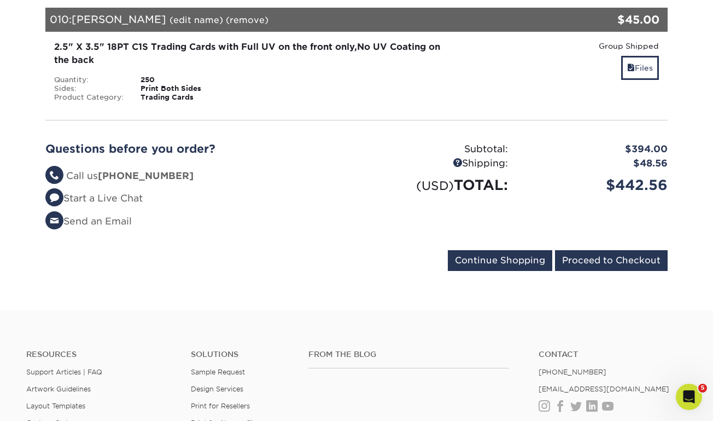
scroll to position [1142, 0]
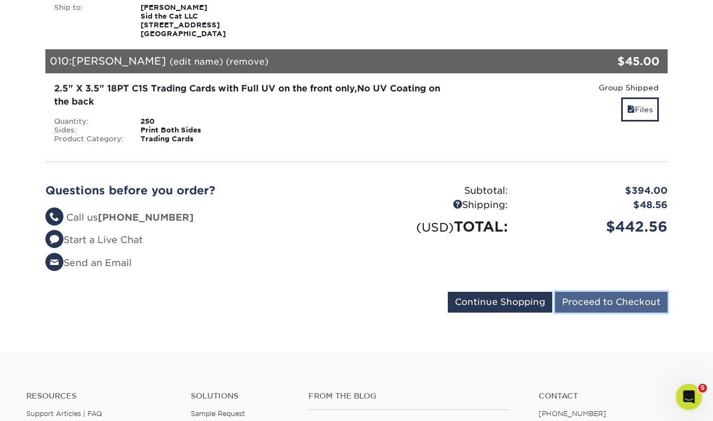
click at [597, 298] on input "Proceed to Checkout" at bounding box center [611, 301] width 113 height 21
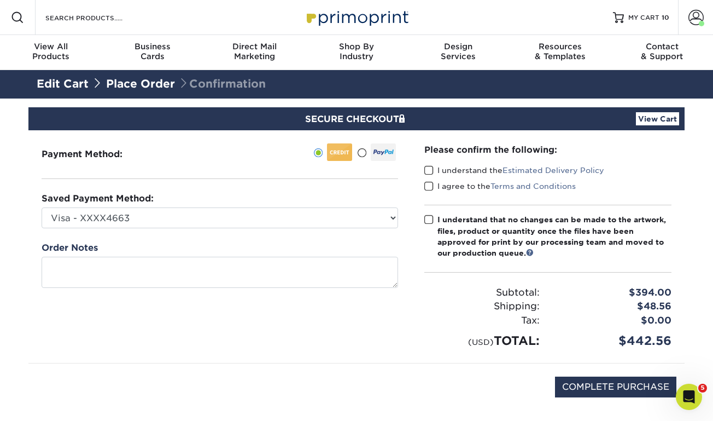
click at [429, 169] on span at bounding box center [428, 170] width 9 height 10
click at [0, 0] on input "I understand the Estimated Delivery Policy" at bounding box center [0, 0] width 0 height 0
click at [429, 185] on span at bounding box center [428, 186] width 9 height 10
click at [0, 0] on input "I agree to the Terms and Conditions" at bounding box center [0, 0] width 0 height 0
click at [429, 220] on span at bounding box center [428, 219] width 9 height 10
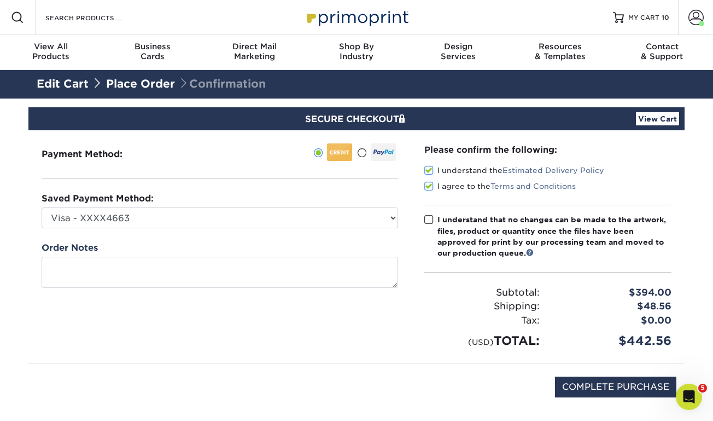
click at [0, 0] on input "I understand that no changes can be made to the artwork, files, product or quan…" at bounding box center [0, 0] width 0 height 0
click at [609, 387] on input "COMPLETE PURCHASE" at bounding box center [615, 386] width 121 height 21
type input "PROCESSING, PLEASE WAIT..."
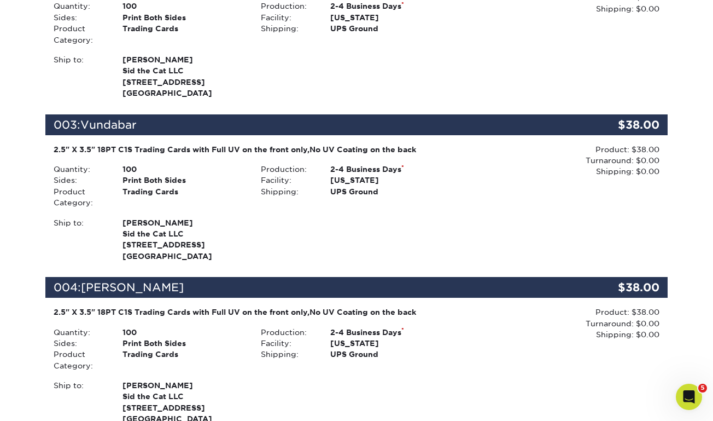
scroll to position [503, 0]
